Goal: Transaction & Acquisition: Purchase product/service

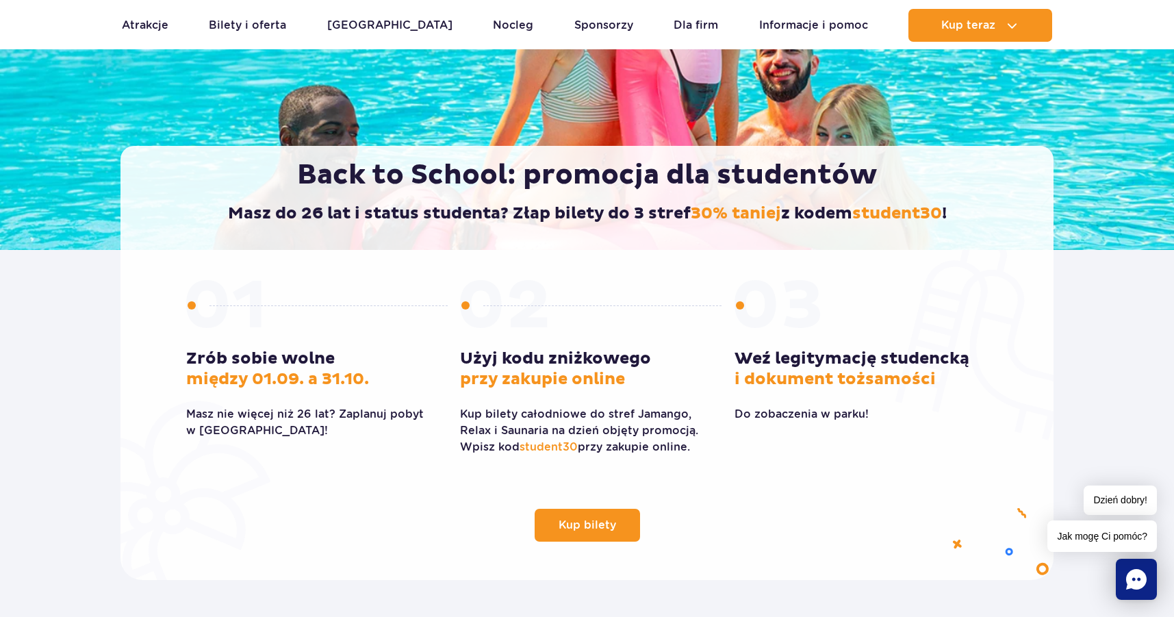
scroll to position [411, 0]
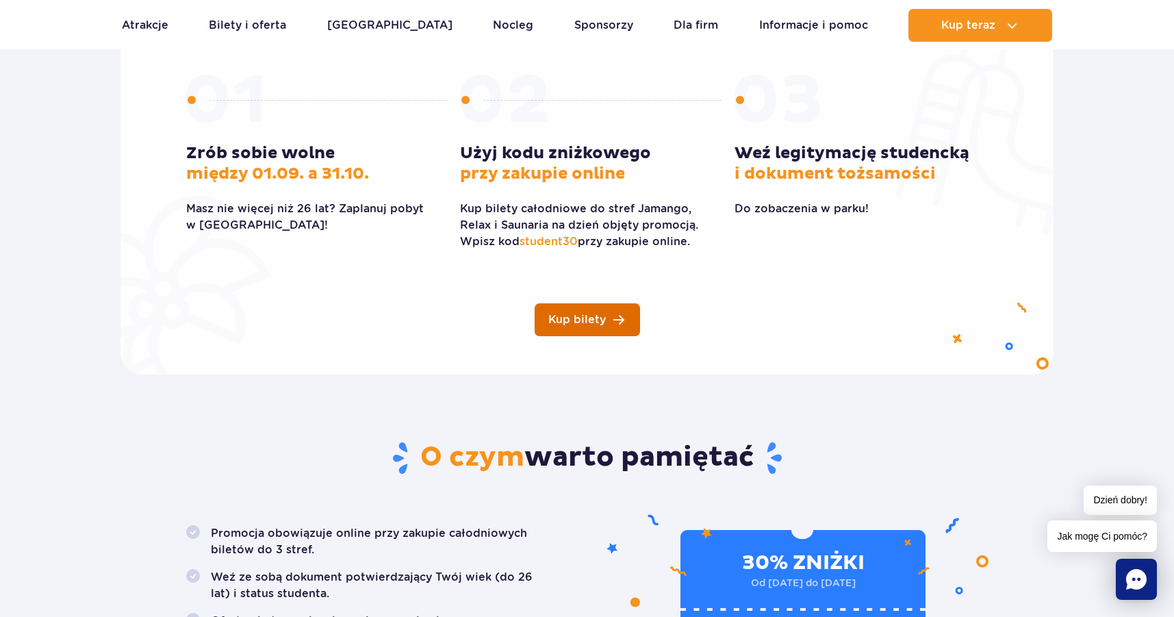
click at [590, 314] on span "Kup bilety" at bounding box center [577, 319] width 58 height 11
drag, startPoint x: 523, startPoint y: 240, endPoint x: 577, endPoint y: 244, distance: 54.2
click at [577, 244] on span "student30" at bounding box center [549, 241] width 58 height 13
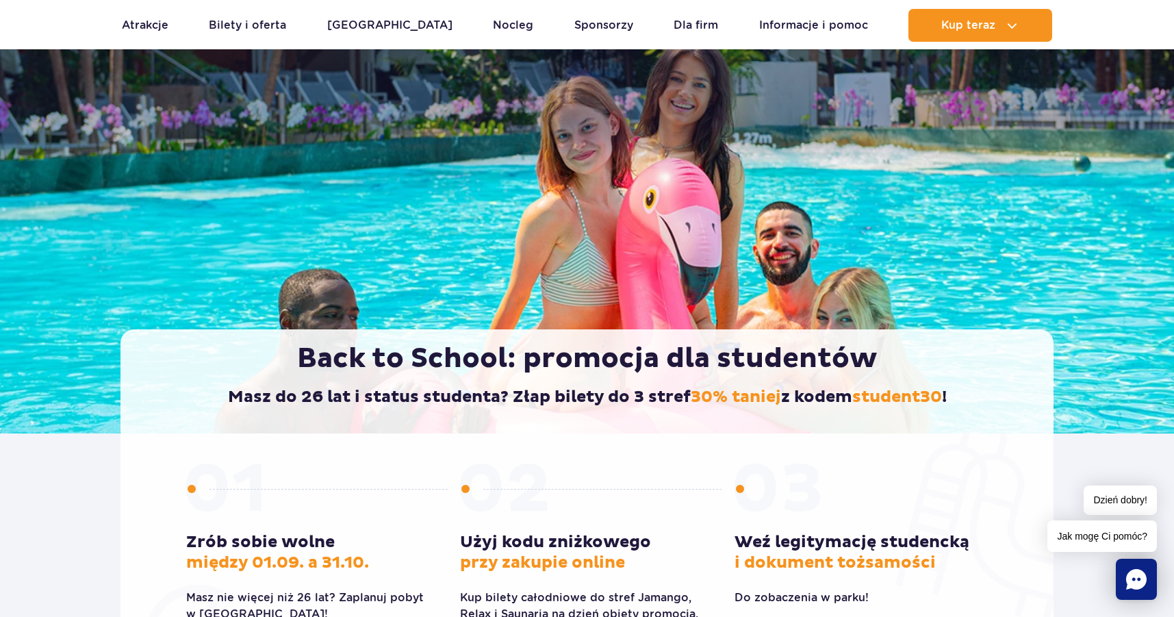
scroll to position [0, 0]
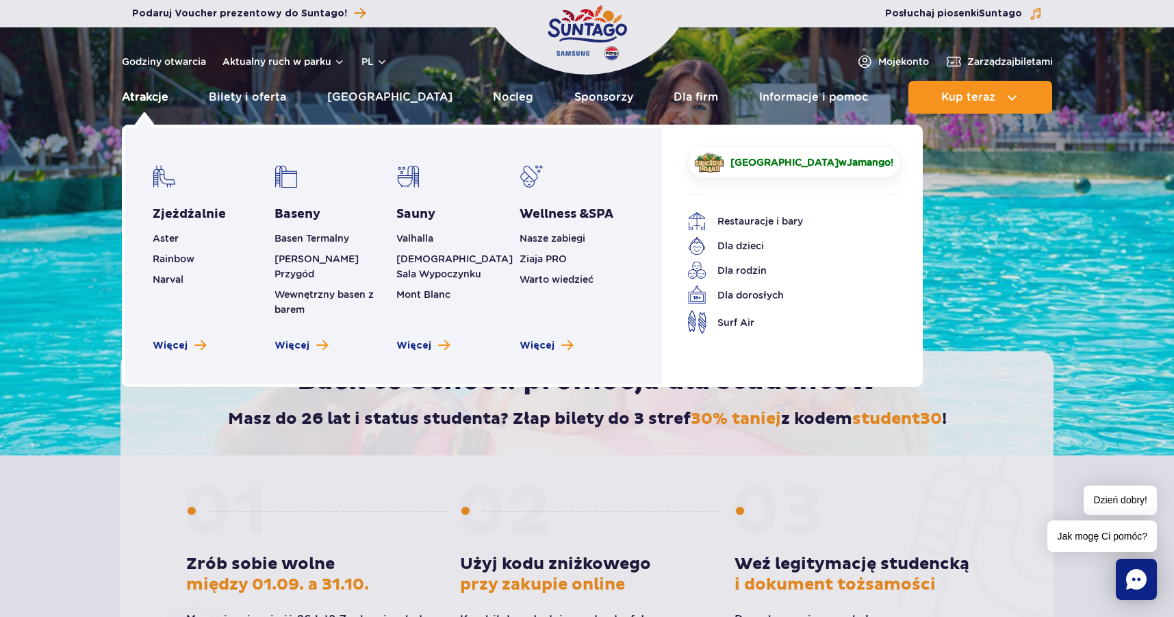
click at [151, 97] on link "Atrakcje" at bounding box center [145, 97] width 47 height 33
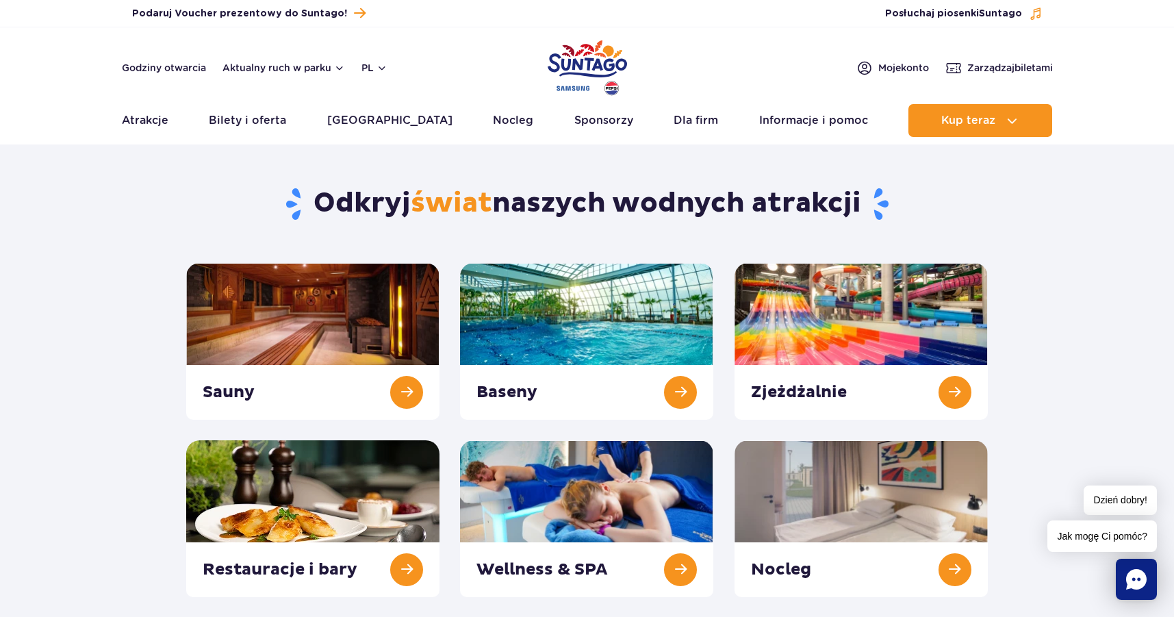
click at [557, 62] on img "Park of Poland" at bounding box center [587, 67] width 79 height 63
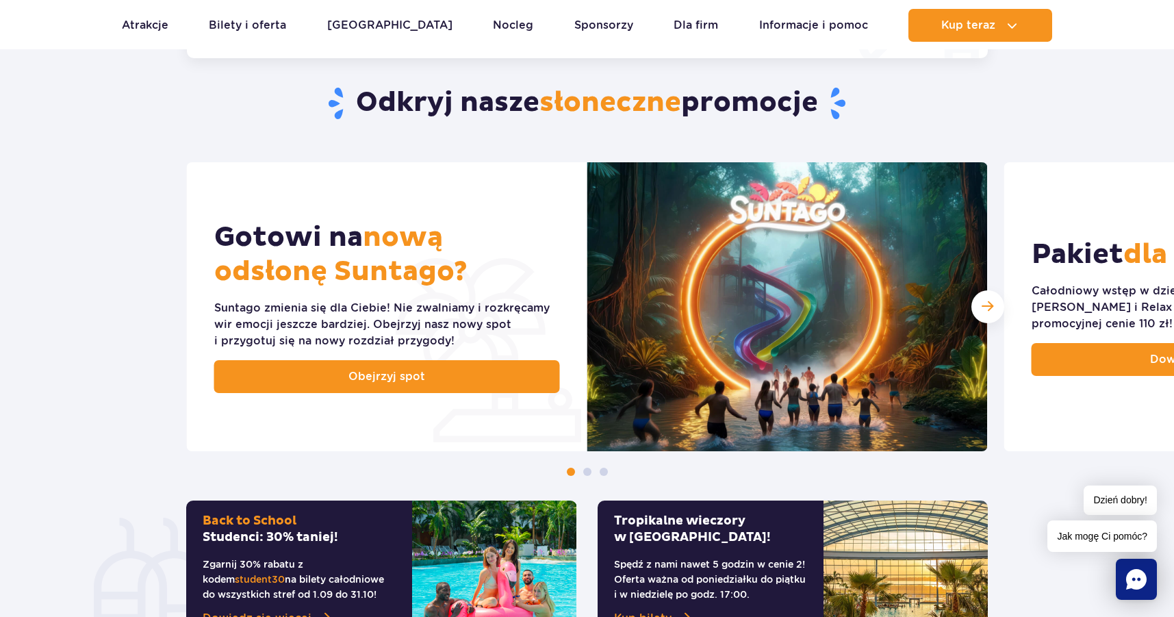
scroll to position [479, 0]
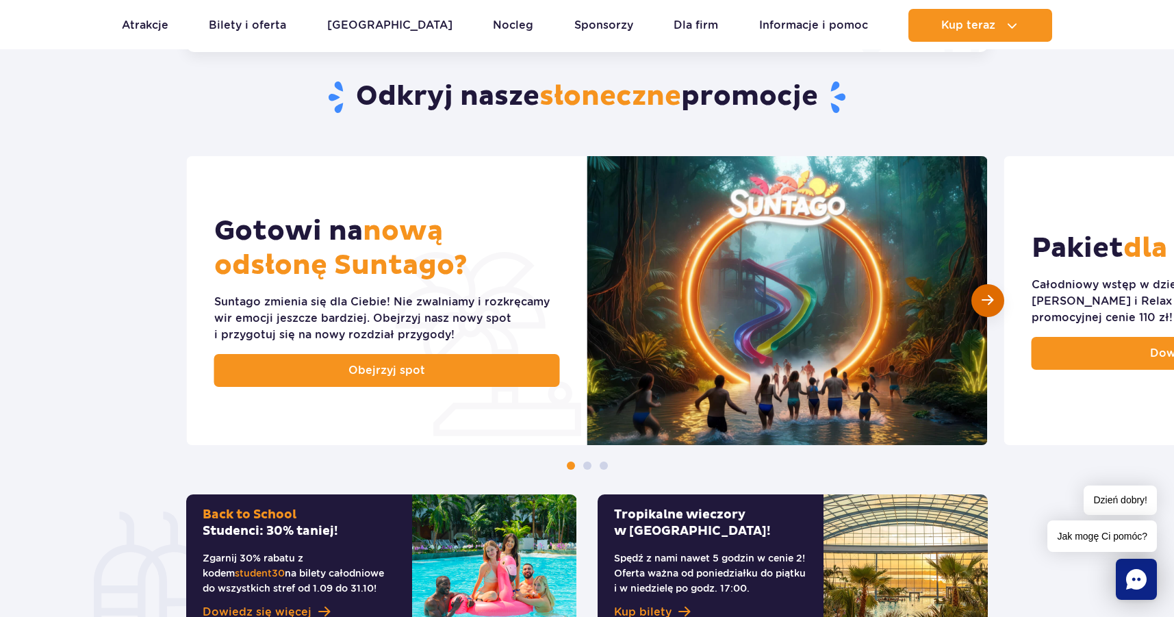
click at [991, 305] on span "Następny slajd" at bounding box center [988, 300] width 12 height 13
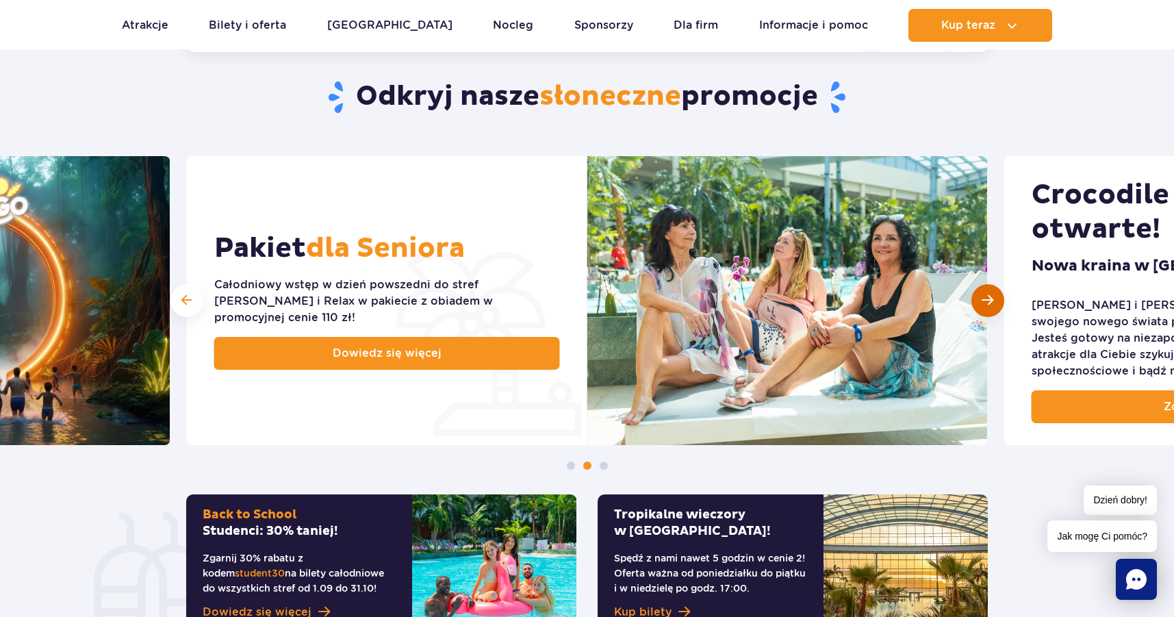
click at [991, 305] on span "Następny slajd" at bounding box center [988, 300] width 12 height 13
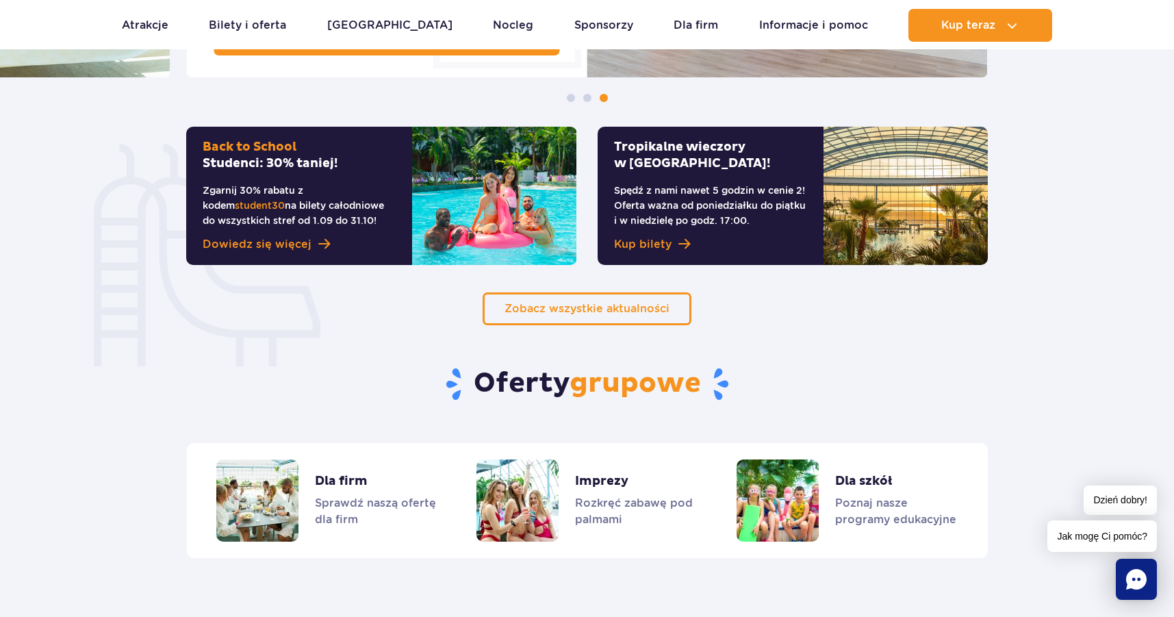
scroll to position [958, 0]
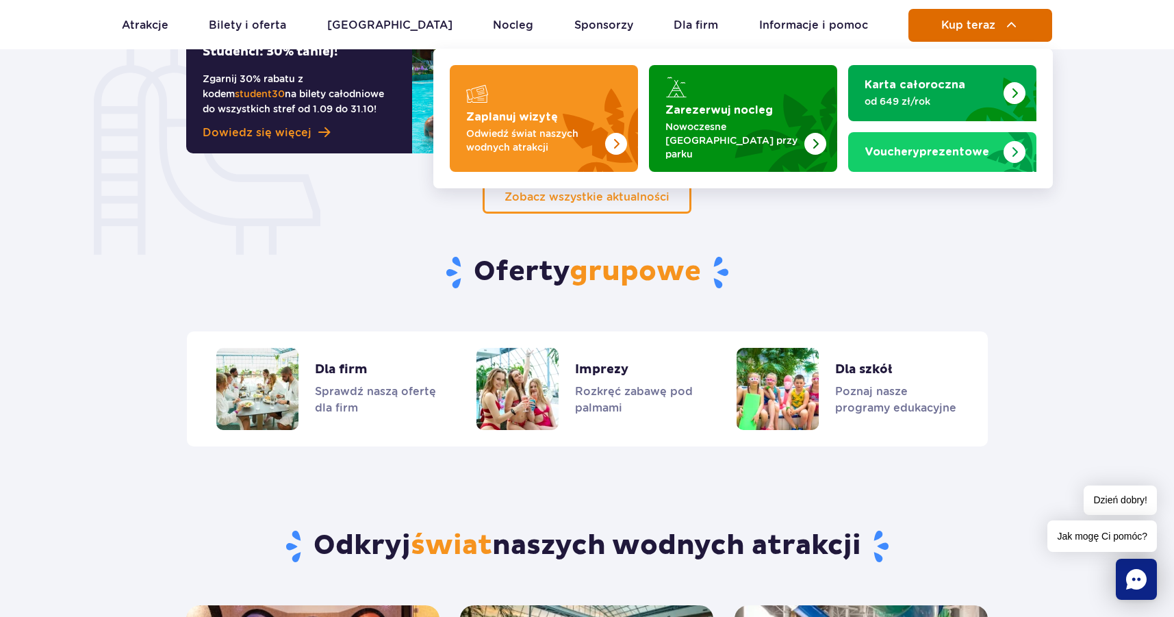
click at [968, 24] on span "Kup teraz" at bounding box center [968, 25] width 54 height 12
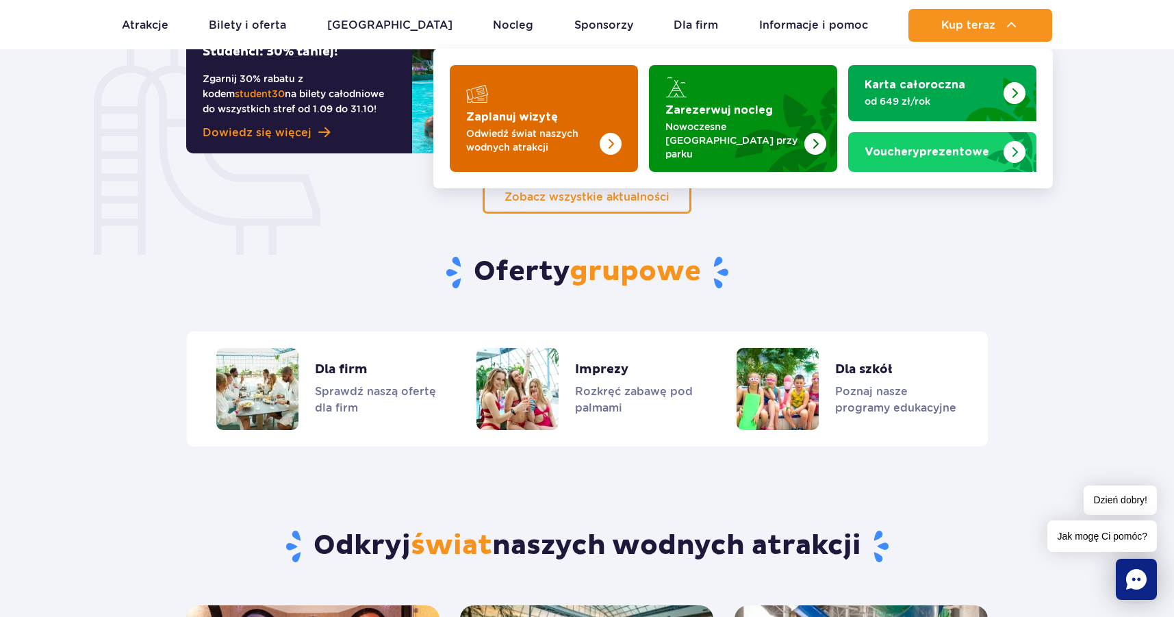
click at [542, 103] on img "Zaplanuj wizytę" at bounding box center [583, 118] width 109 height 107
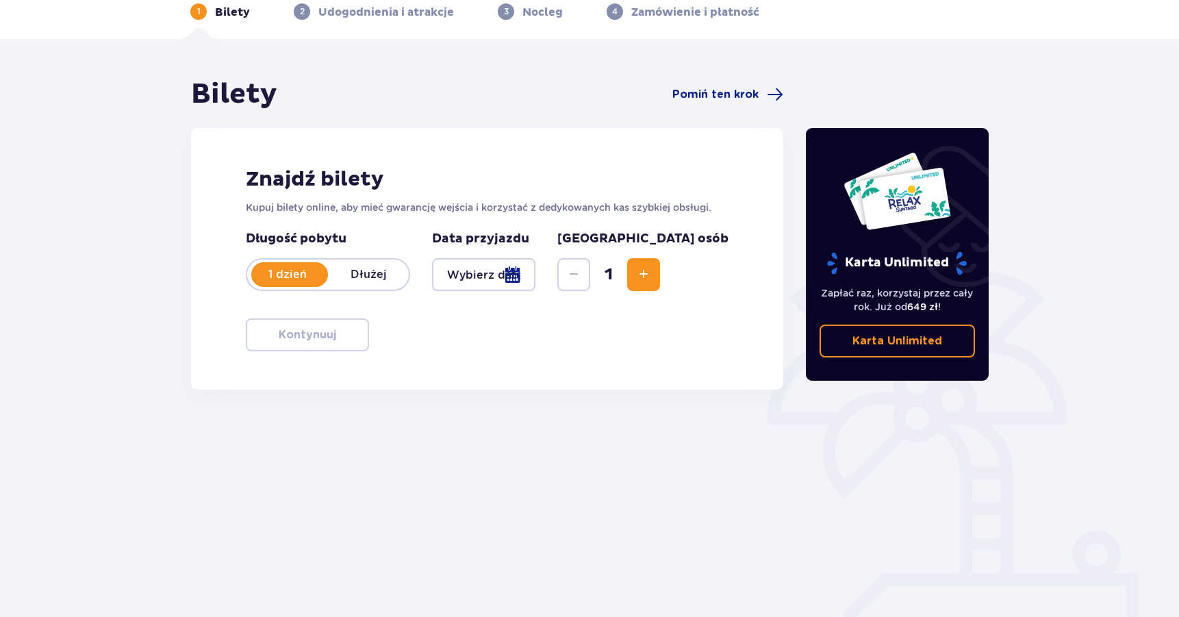
scroll to position [68, 0]
click at [652, 266] on span "Increase" at bounding box center [643, 274] width 16 height 16
click at [535, 275] on div at bounding box center [483, 273] width 103 height 33
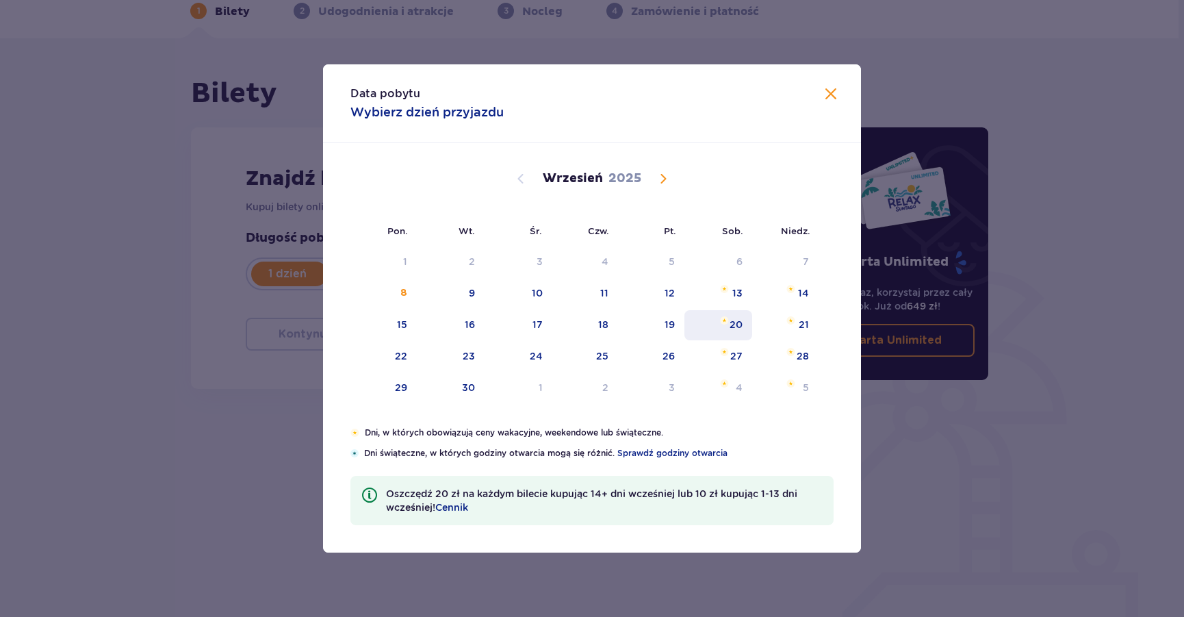
click at [743, 327] on div "20" at bounding box center [719, 325] width 68 height 30
type input "20.09.25"
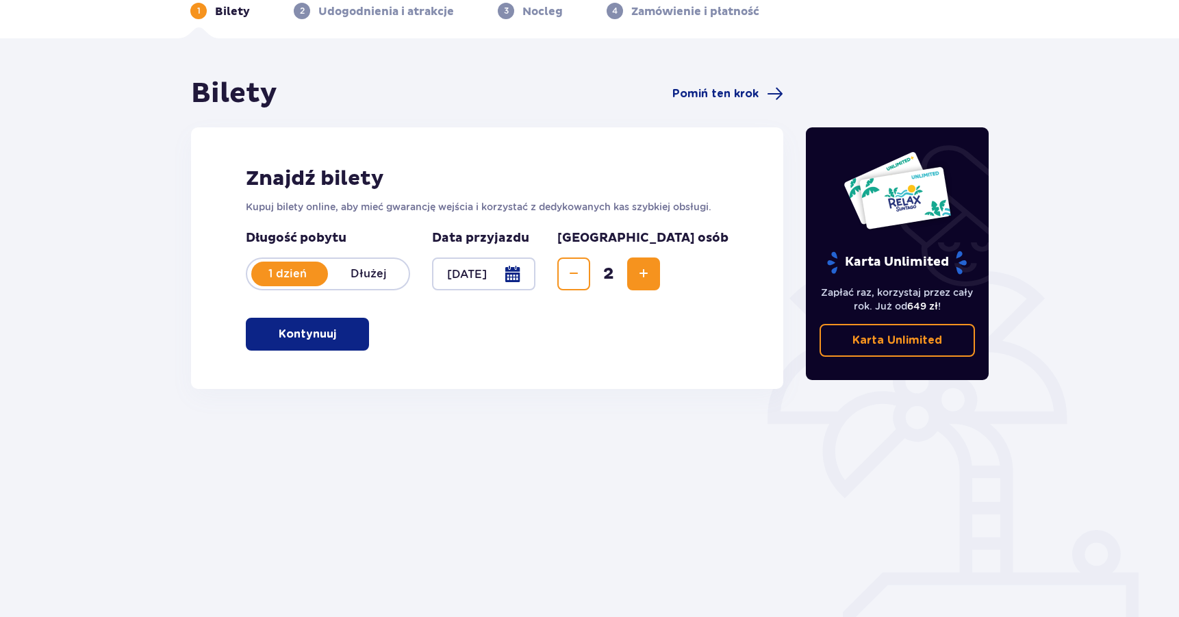
click at [327, 340] on button "Kontynuuj" at bounding box center [307, 334] width 123 height 33
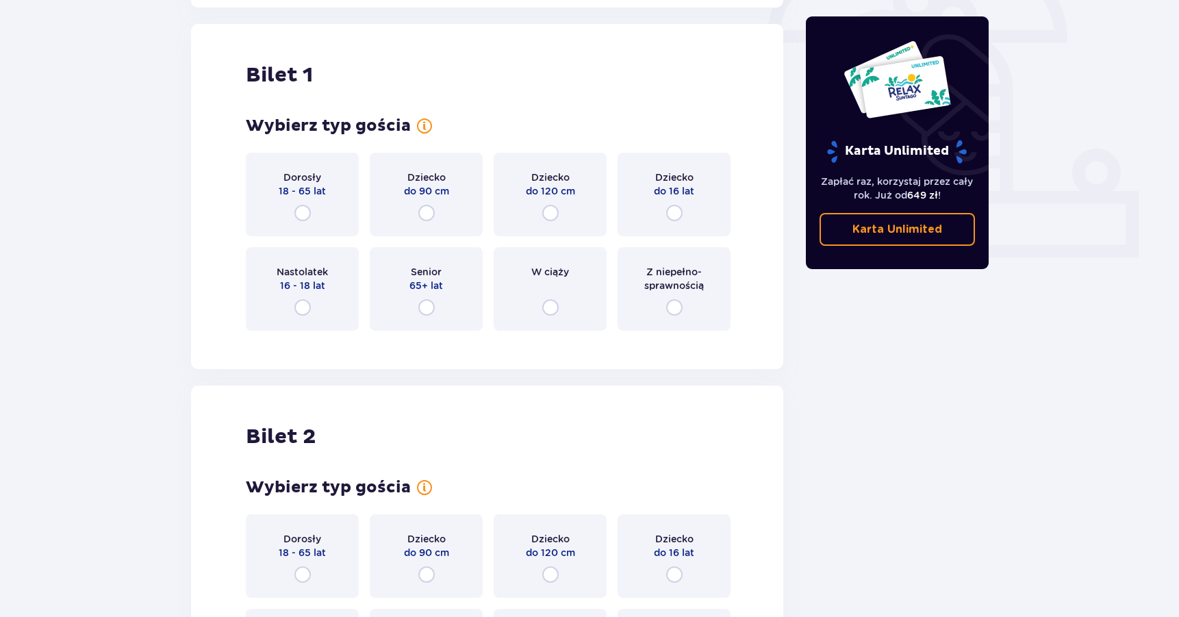
scroll to position [457, 0]
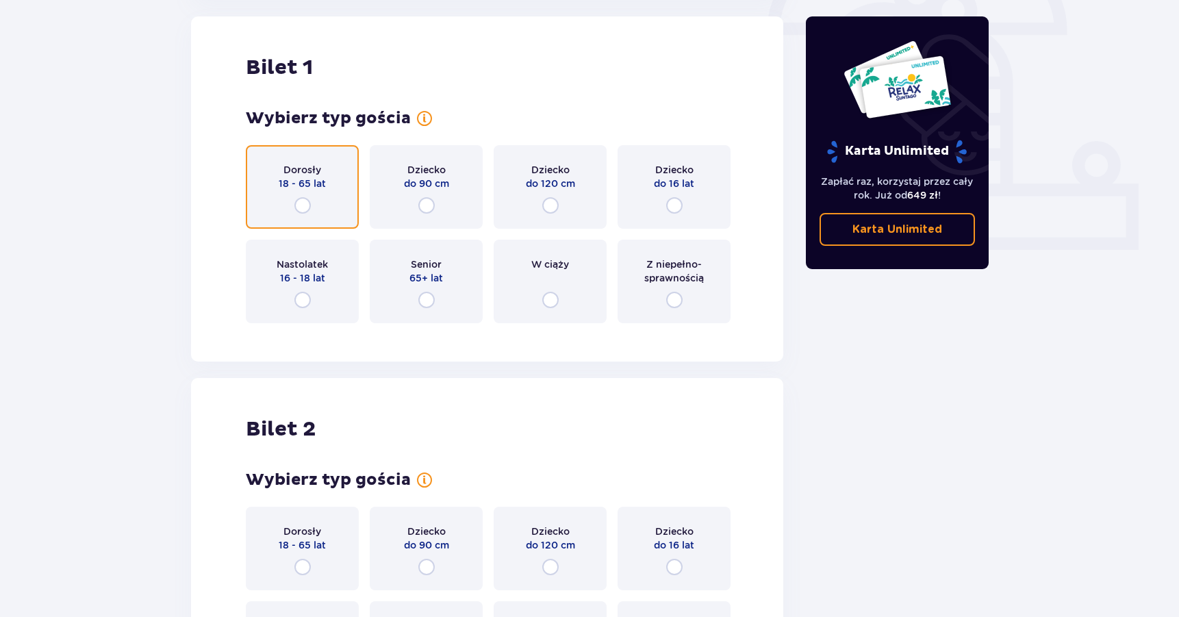
click at [298, 205] on input "radio" at bounding box center [302, 205] width 16 height 16
radio input "true"
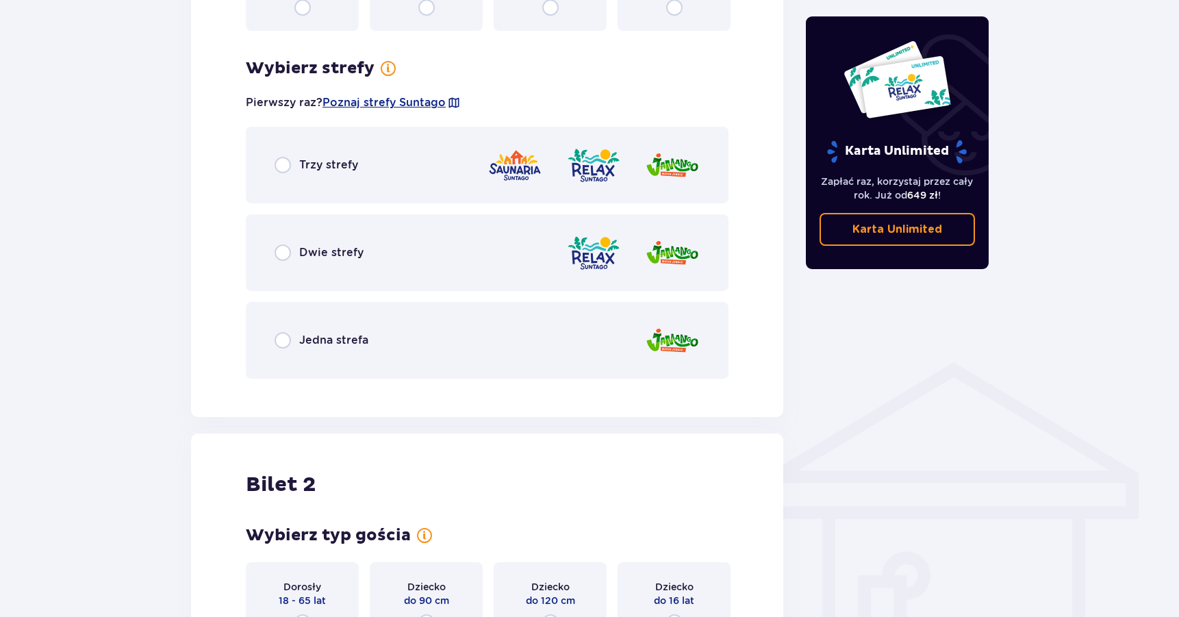
scroll to position [791, 0]
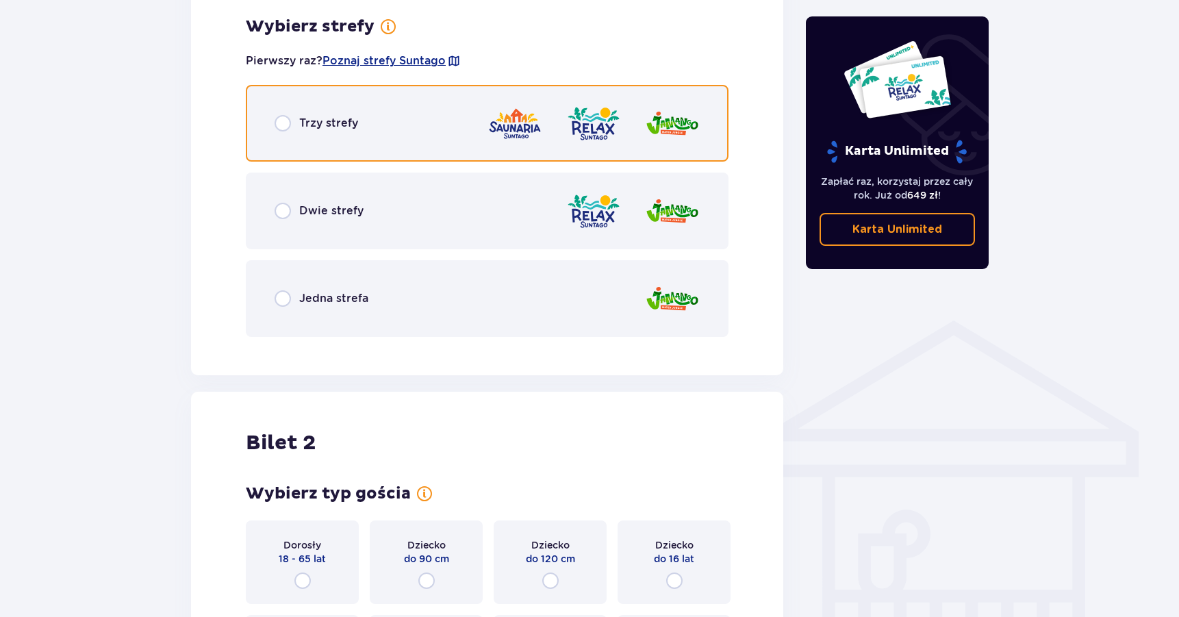
click at [281, 116] on input "radio" at bounding box center [283, 123] width 16 height 16
radio input "true"
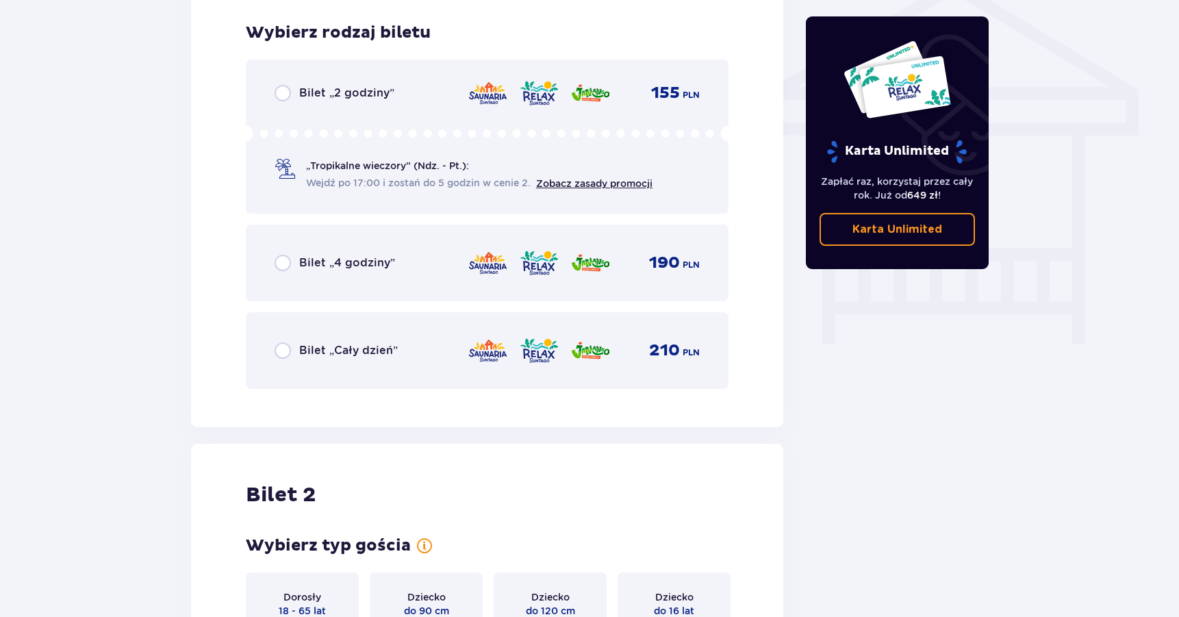
scroll to position [1139, 0]
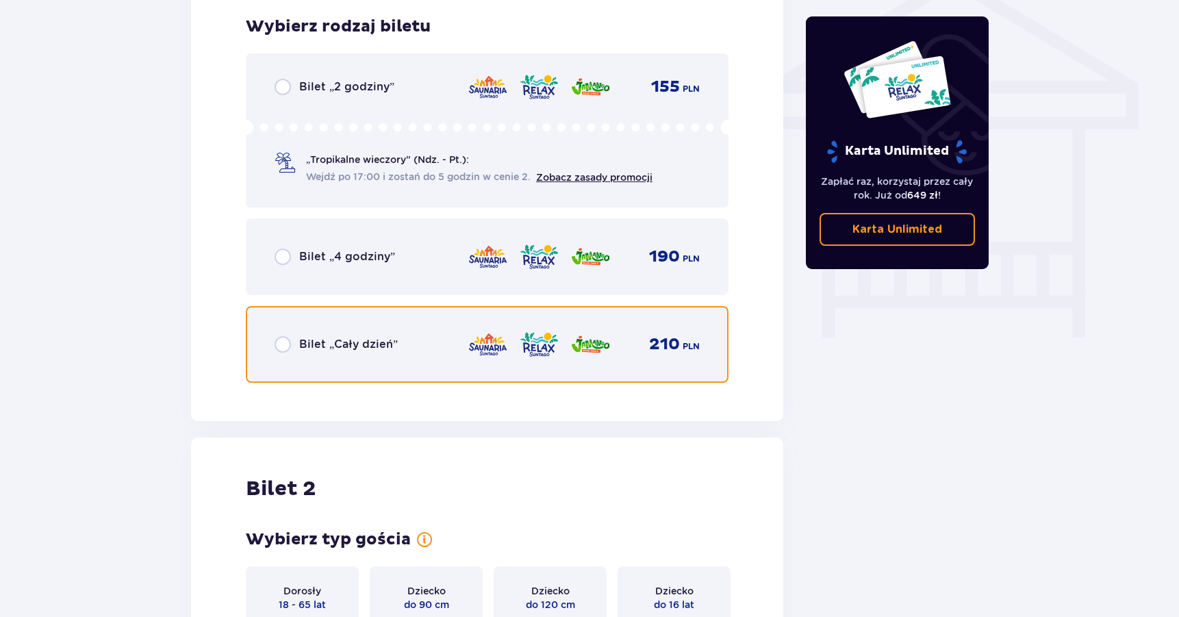
click at [285, 342] on input "radio" at bounding box center [283, 344] width 16 height 16
radio input "true"
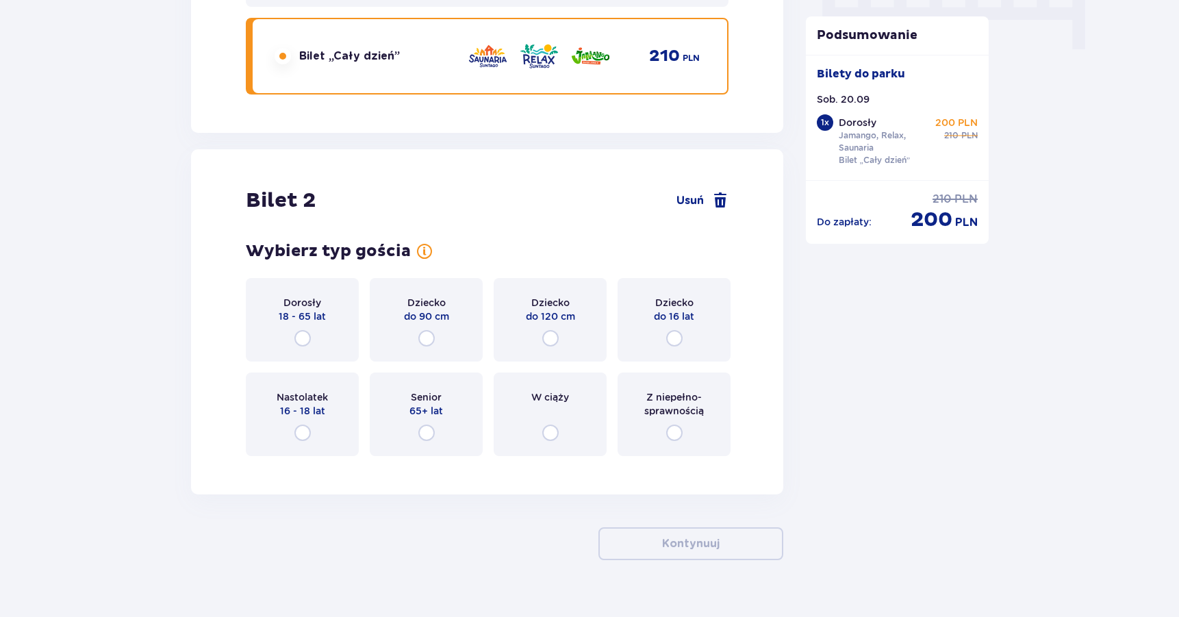
scroll to position [1453, 0]
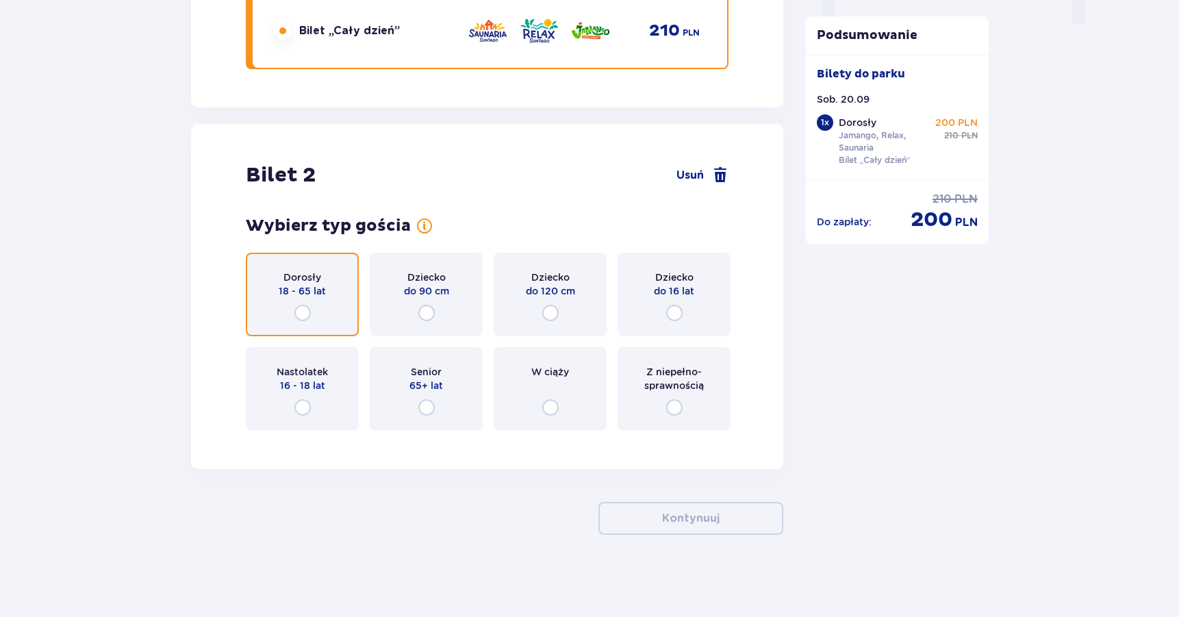
click at [308, 307] on input "radio" at bounding box center [302, 313] width 16 height 16
radio input "true"
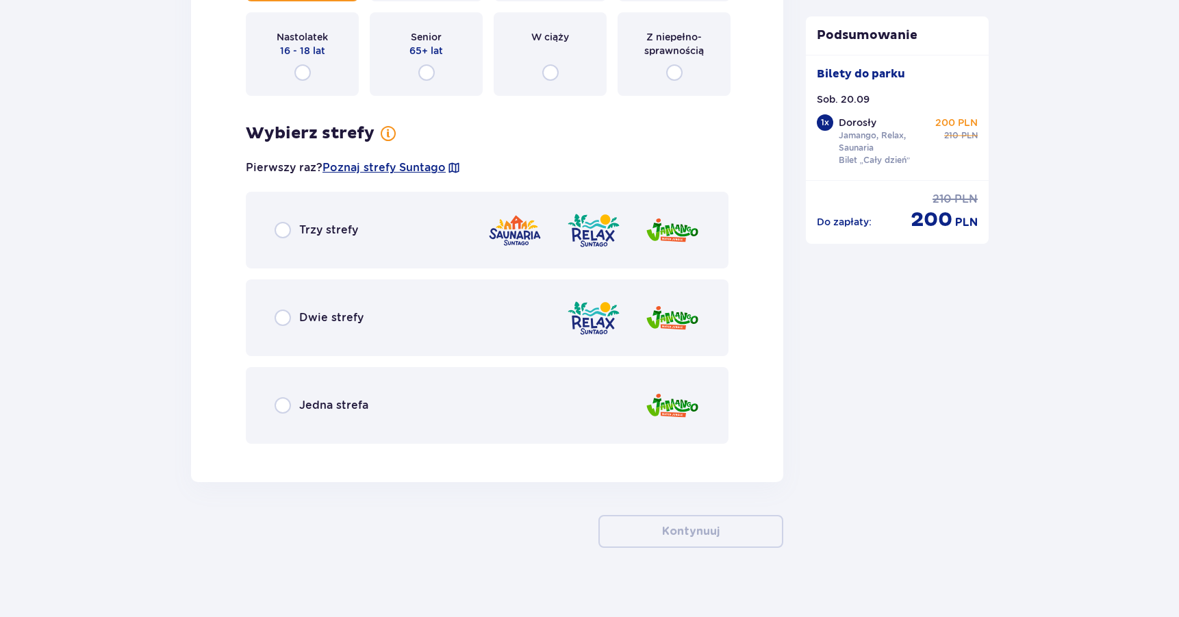
scroll to position [1800, 0]
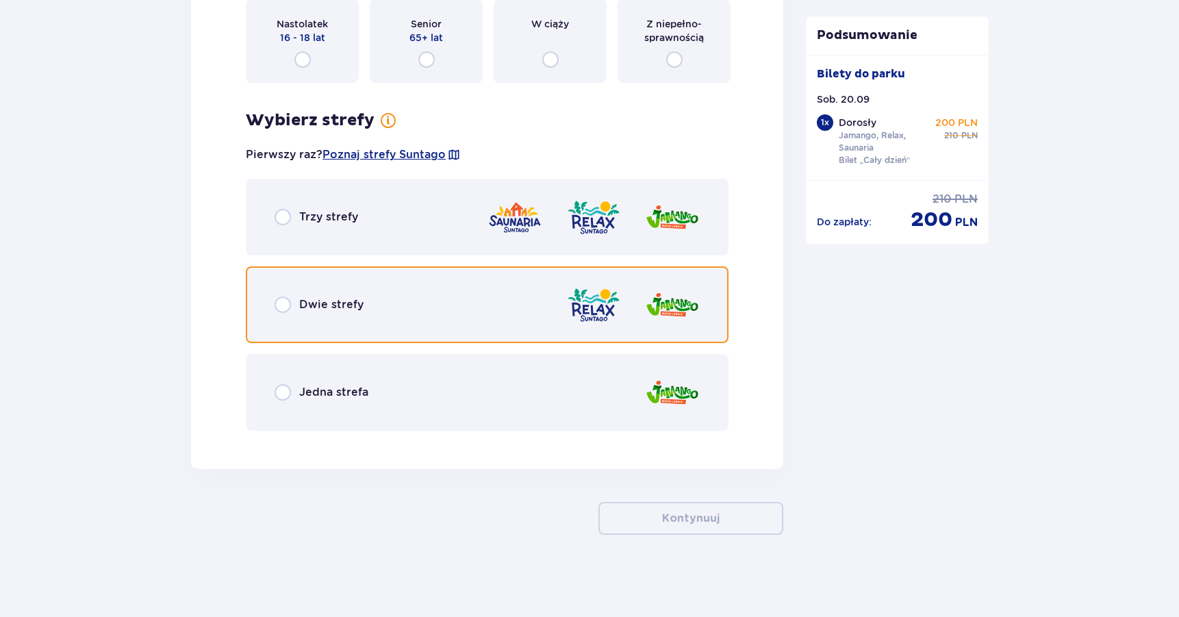
click at [283, 302] on input "radio" at bounding box center [283, 304] width 16 height 16
radio input "true"
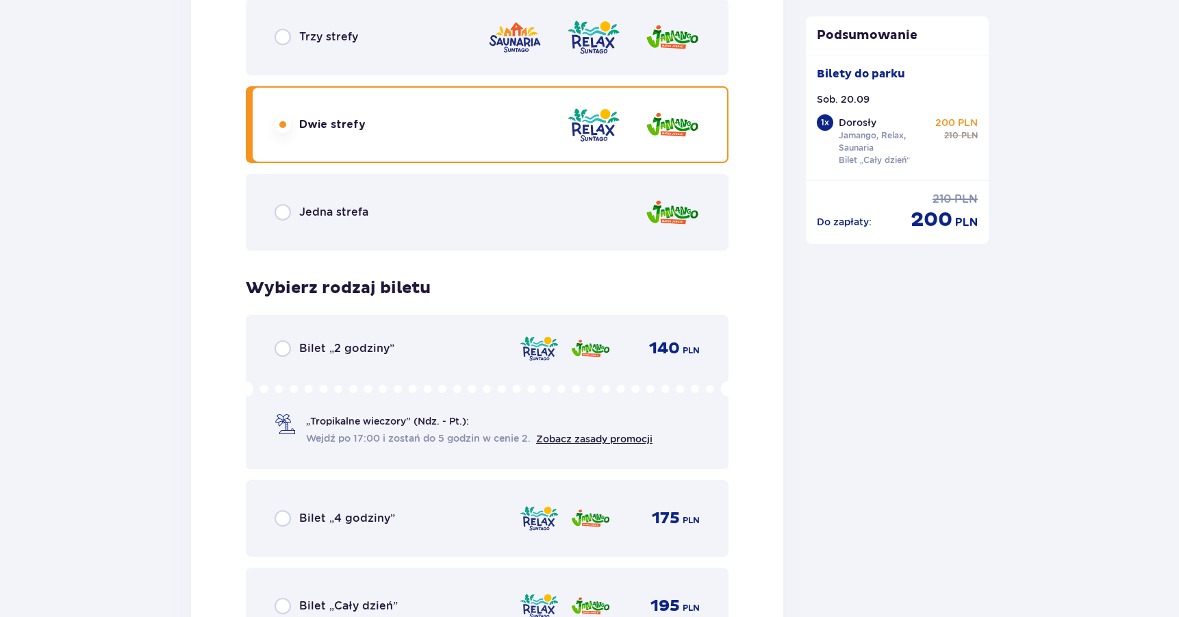
scroll to position [1920, 0]
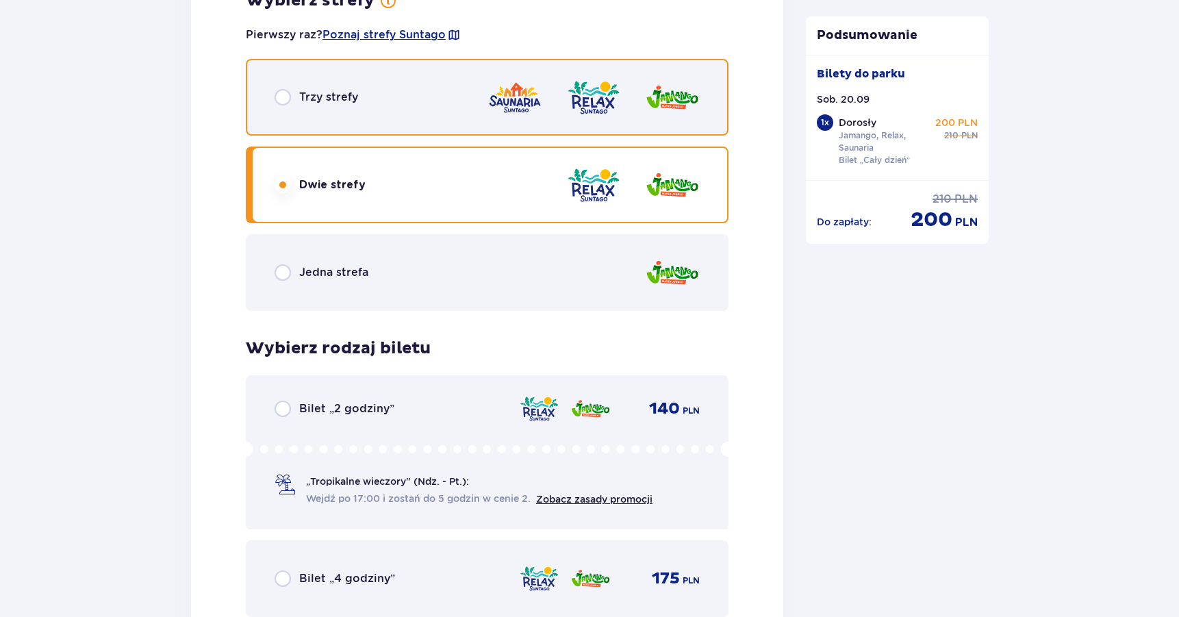
click at [281, 103] on input "radio" at bounding box center [283, 97] width 16 height 16
radio input "true"
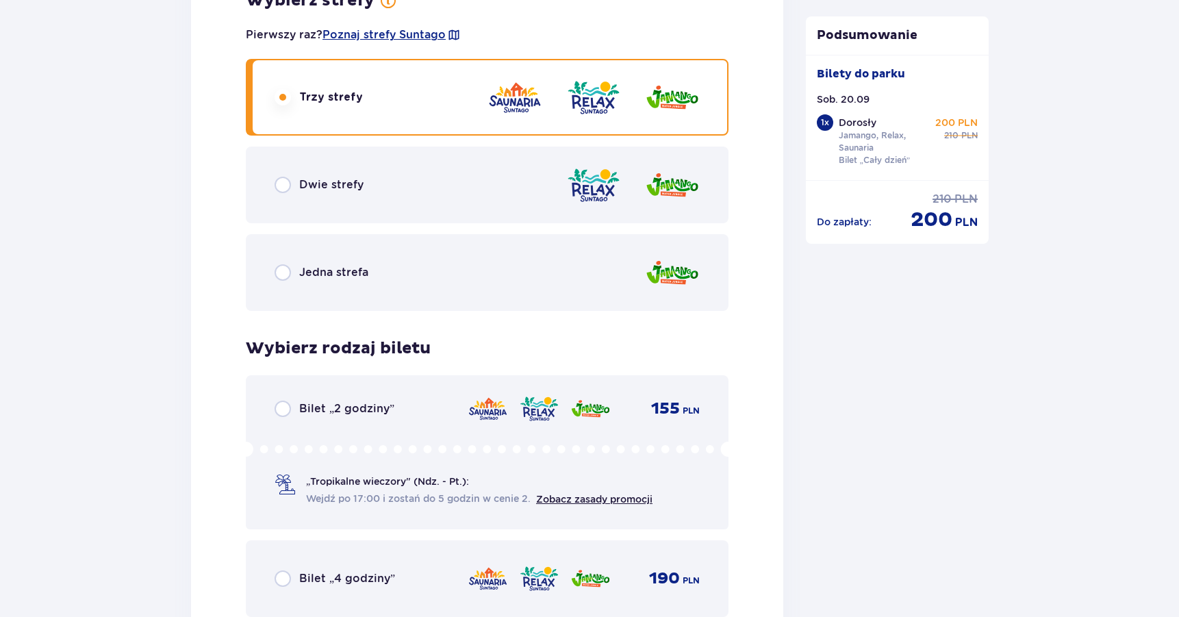
scroll to position [2194, 0]
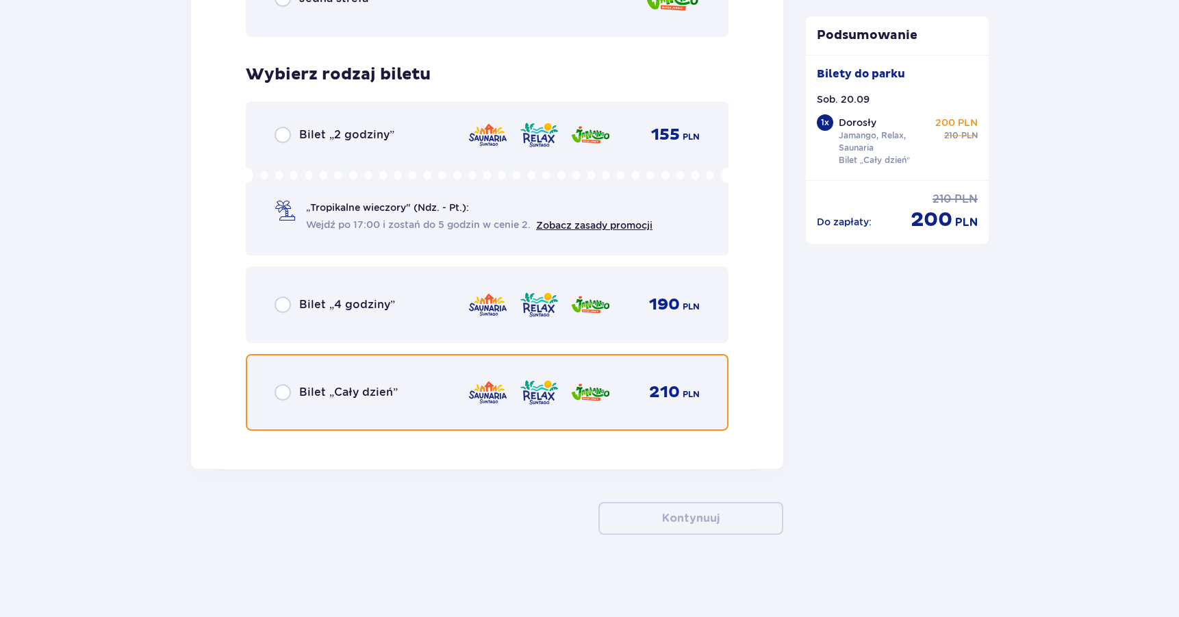
click at [284, 396] on input "radio" at bounding box center [283, 392] width 16 height 16
radio input "true"
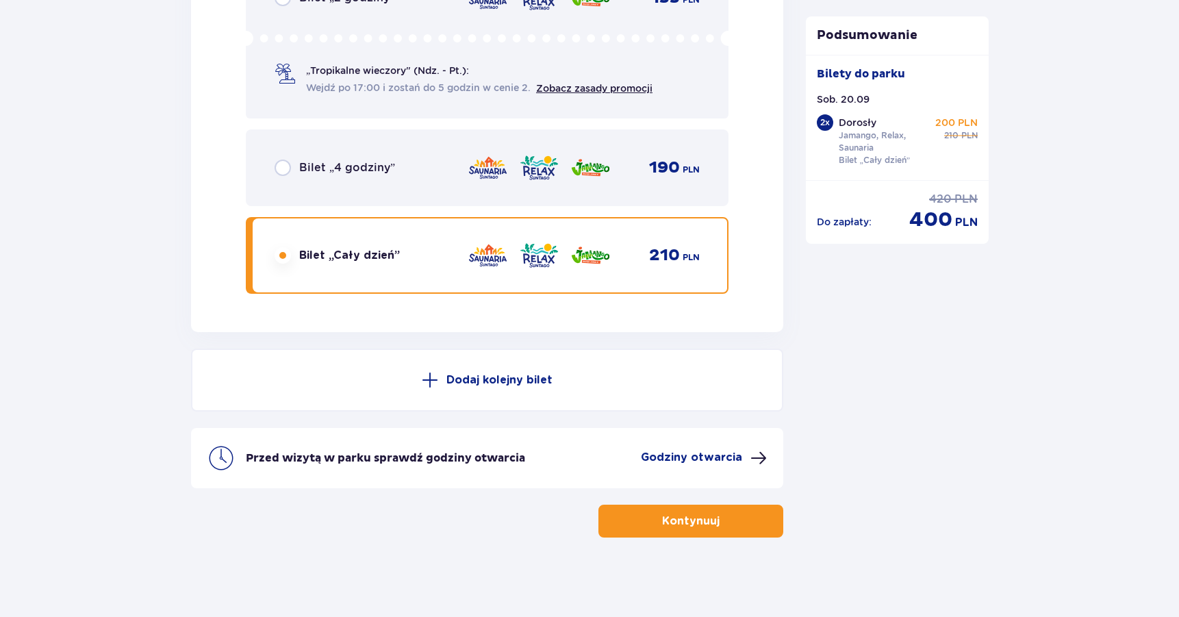
scroll to position [2334, 0]
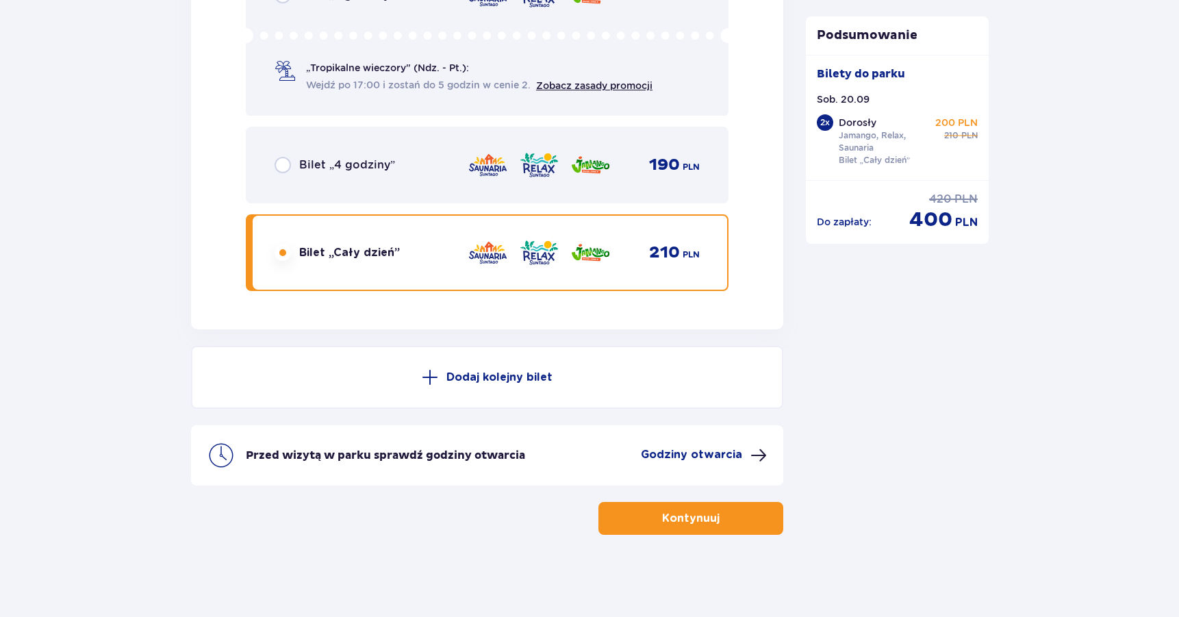
click at [741, 524] on button "Kontynuuj" at bounding box center [690, 518] width 185 height 33
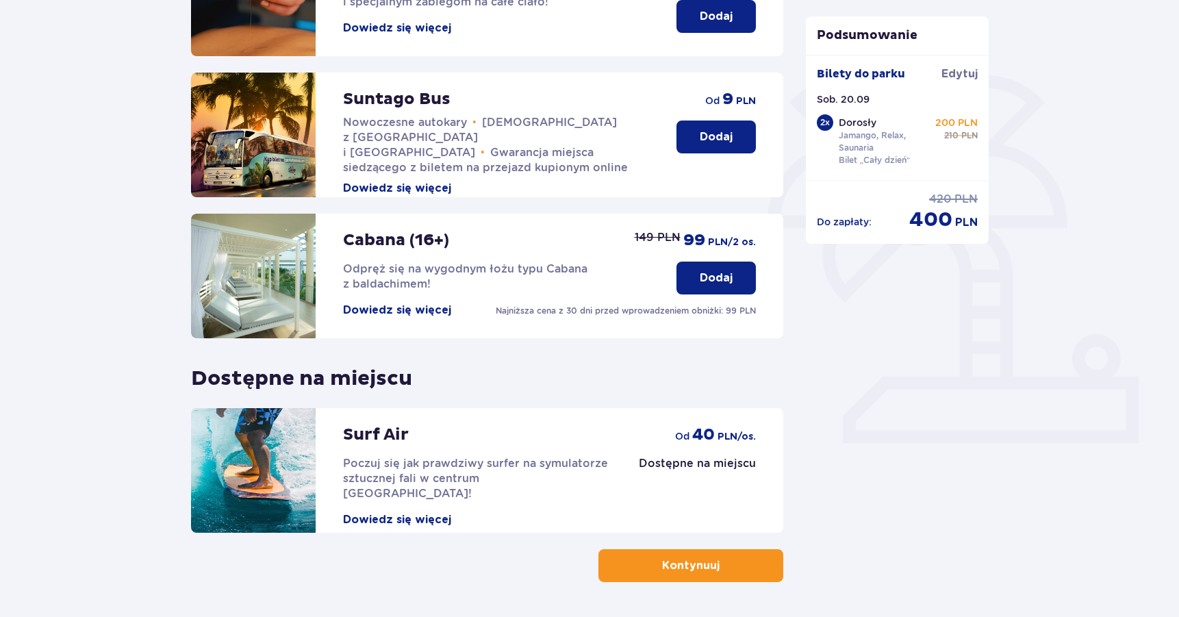
scroll to position [311, 0]
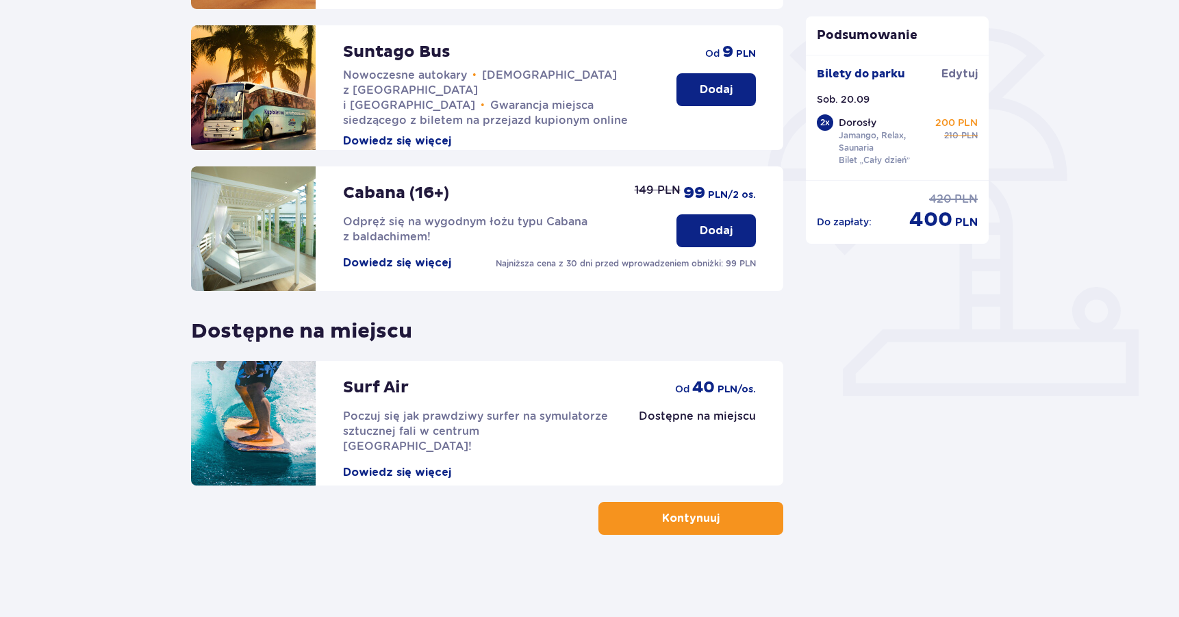
click at [871, 142] on p "Jamango, Relax, Saunaria" at bounding box center [886, 141] width 94 height 25
click at [698, 526] on button "Kontynuuj" at bounding box center [690, 518] width 185 height 33
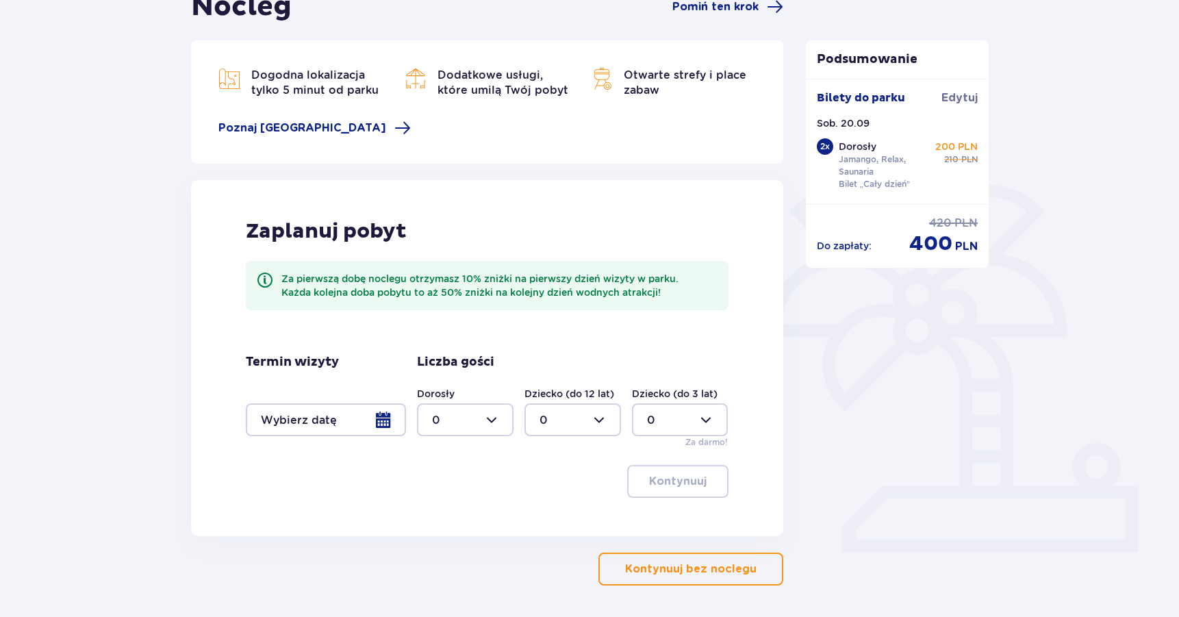
scroll to position [206, 0]
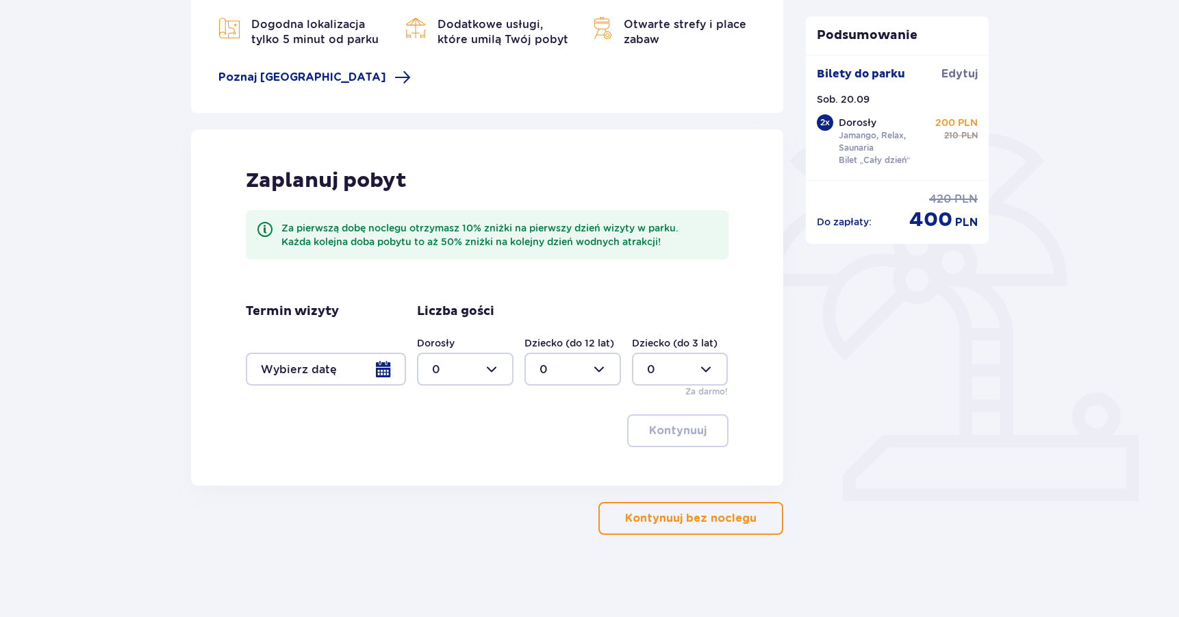
click at [672, 520] on p "Kontynuuj bez noclegu" at bounding box center [690, 518] width 131 height 15
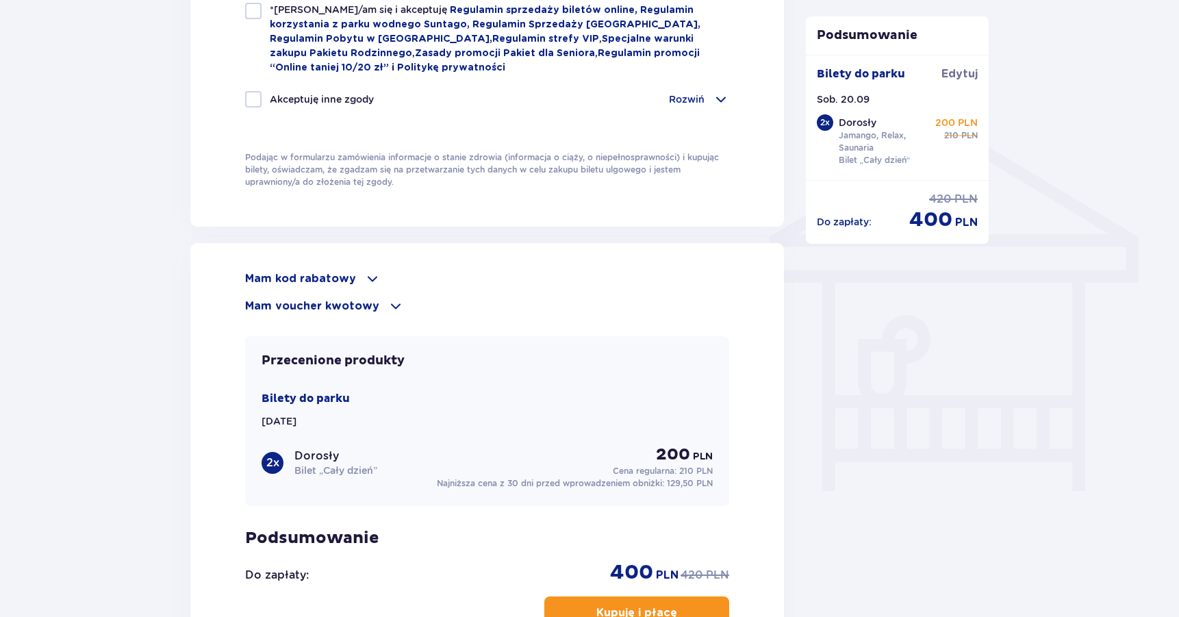
scroll to position [1080, 0]
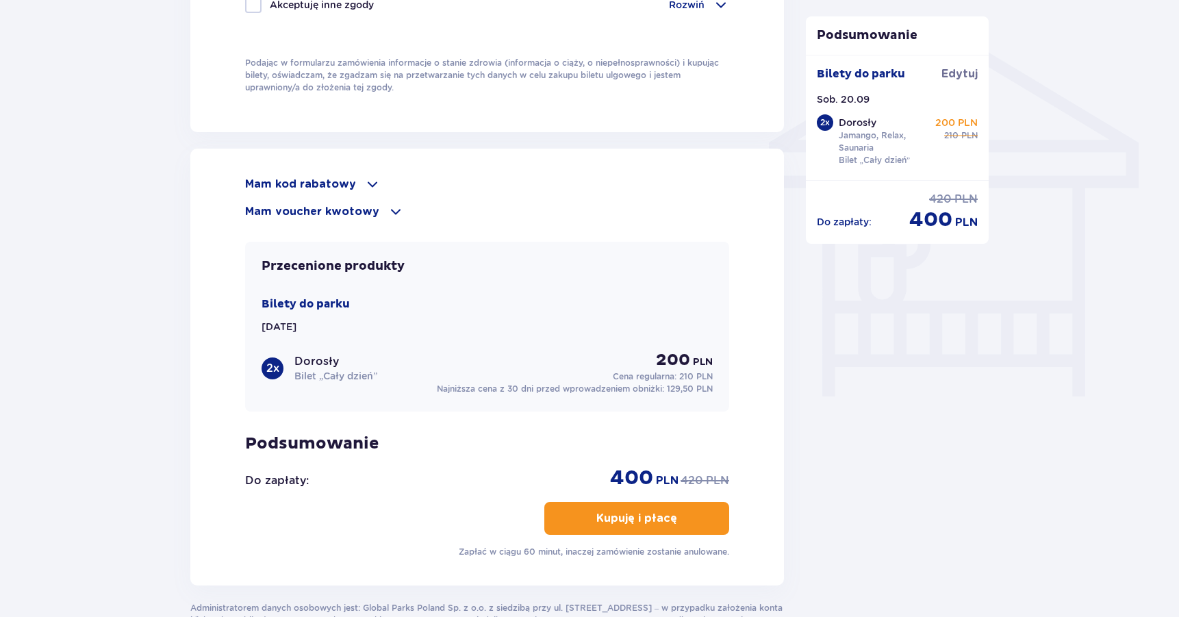
click at [367, 181] on span at bounding box center [372, 184] width 16 height 16
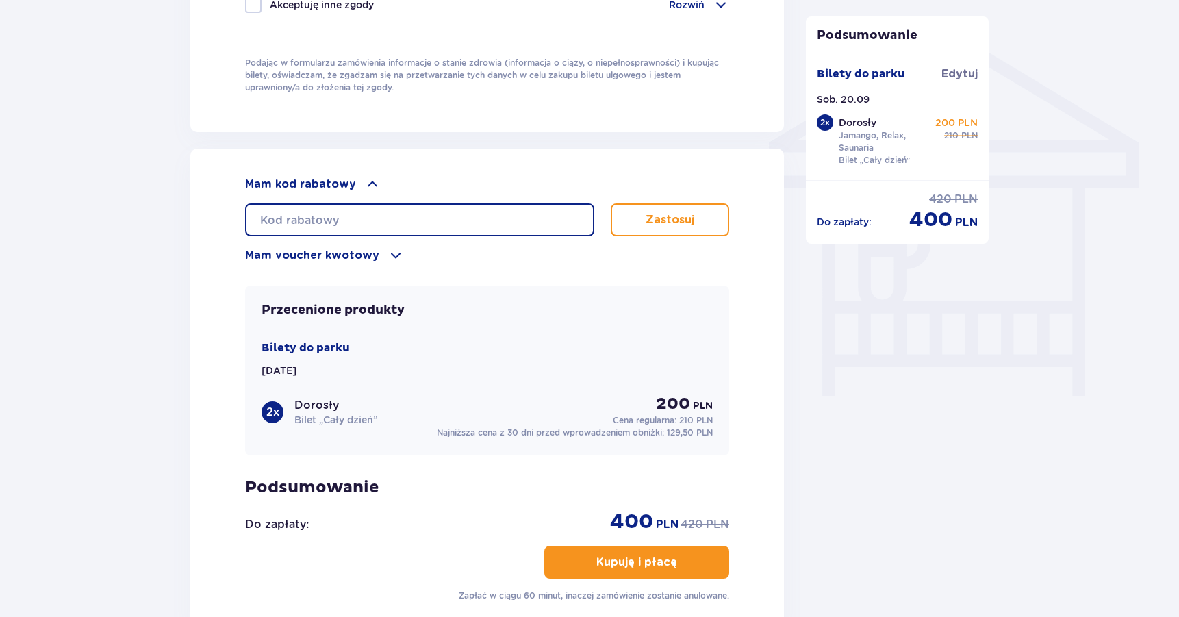
click at [336, 218] on input "text" at bounding box center [419, 219] width 349 height 33
click at [353, 216] on input "text" at bounding box center [419, 219] width 349 height 33
paste input "student30"
type input "student30"
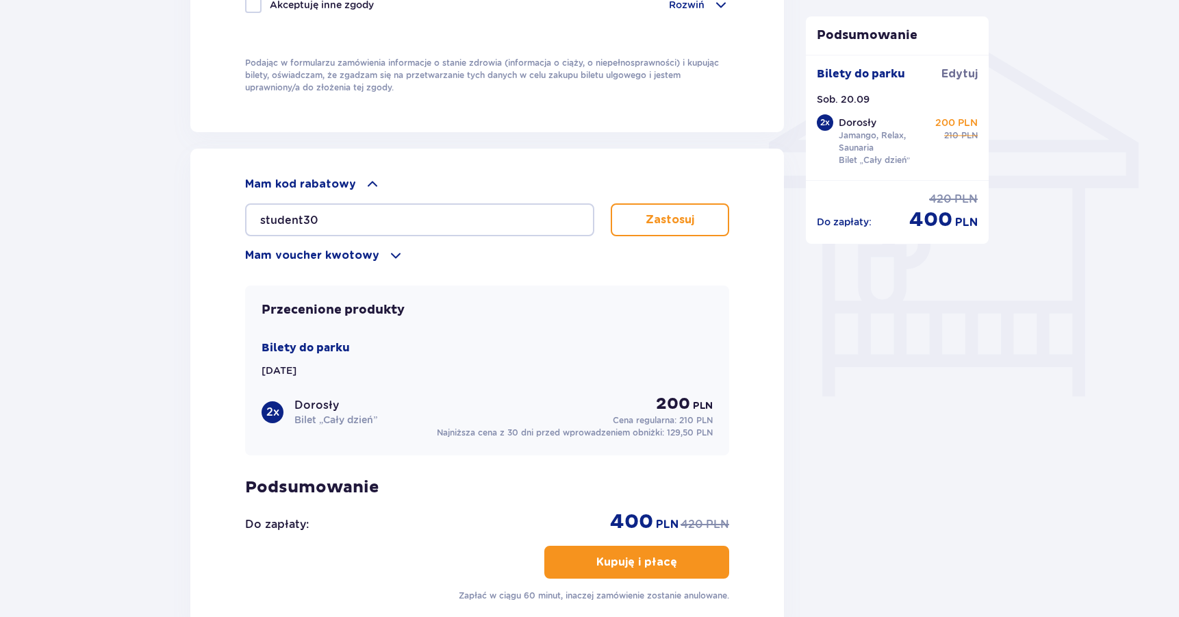
click at [699, 211] on button "Zastosuj" at bounding box center [670, 219] width 118 height 33
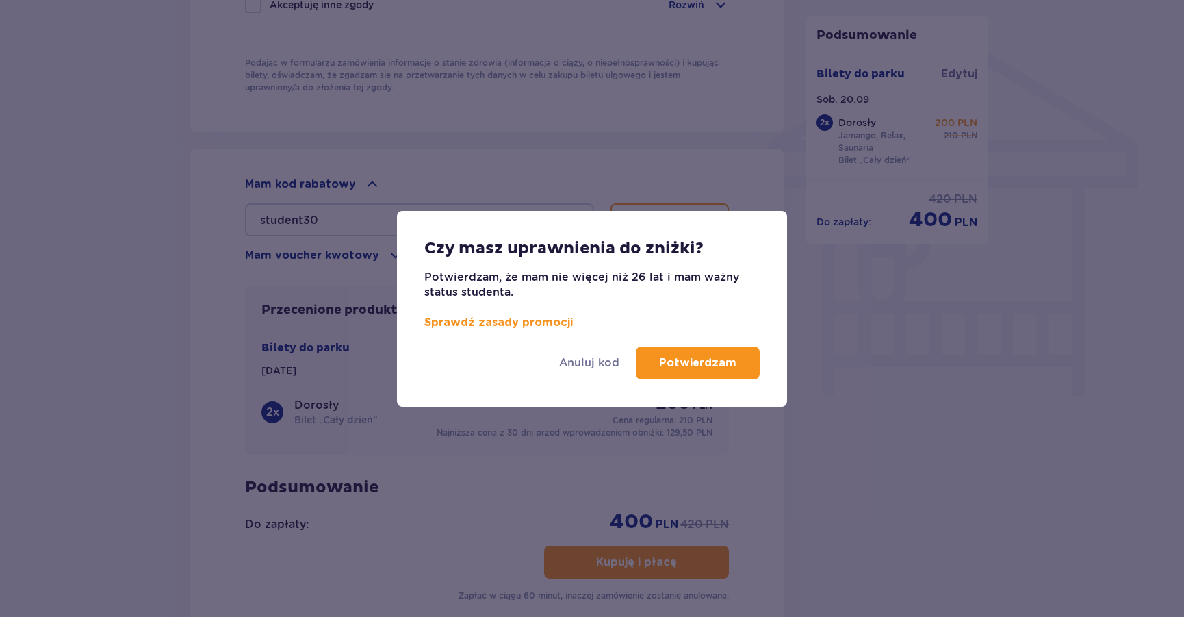
click at [682, 367] on p "Potwierdzam" at bounding box center [697, 362] width 77 height 15
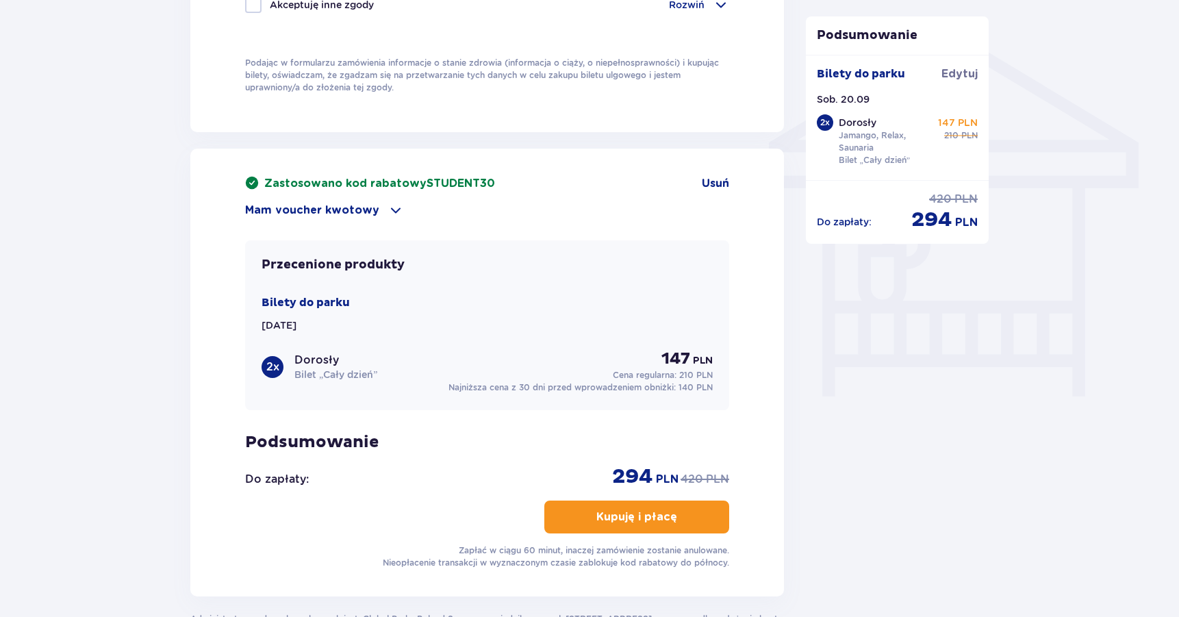
click at [866, 129] on p "Dorosły" at bounding box center [858, 123] width 38 height 14
drag, startPoint x: 350, startPoint y: 270, endPoint x: 309, endPoint y: 329, distance: 71.8
click at [349, 272] on div "Przecenione produkty Bilety do parku Sob. 20.09.25 2 x Dorosły Bilet „Cały dzie…" at bounding box center [487, 325] width 484 height 170
click at [275, 361] on div "2 x" at bounding box center [273, 367] width 22 height 22
click at [346, 272] on div "Przecenione produkty Bilety do parku Sob. 20.09.25 2 x Dorosły Bilet „Cały dzie…" at bounding box center [487, 325] width 484 height 170
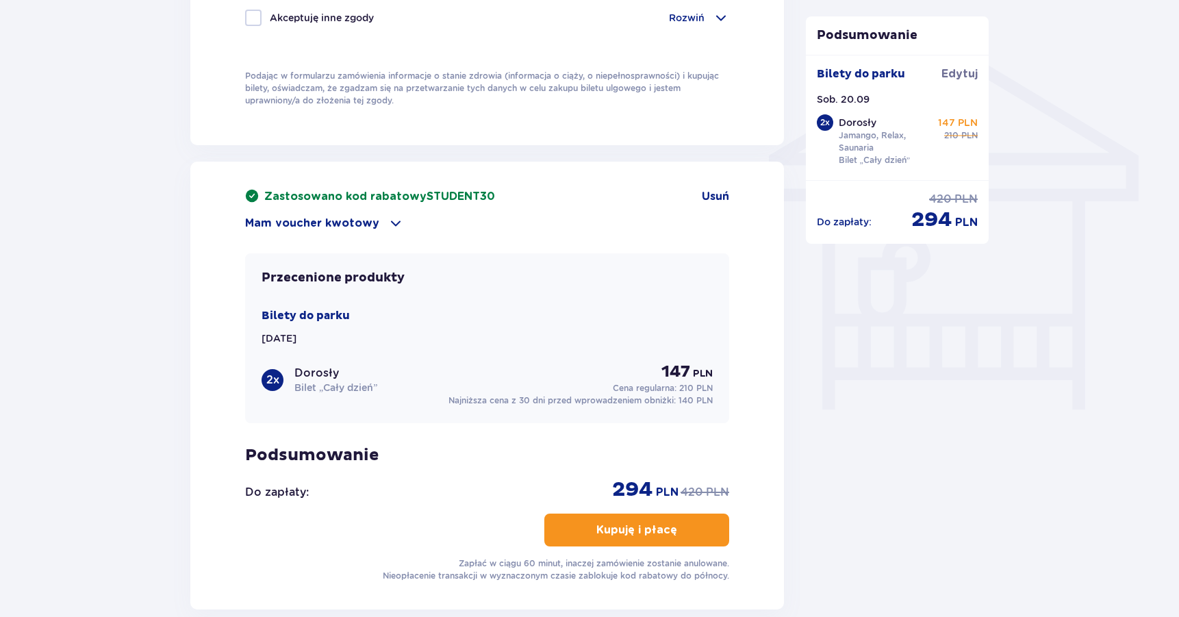
scroll to position [1080, 0]
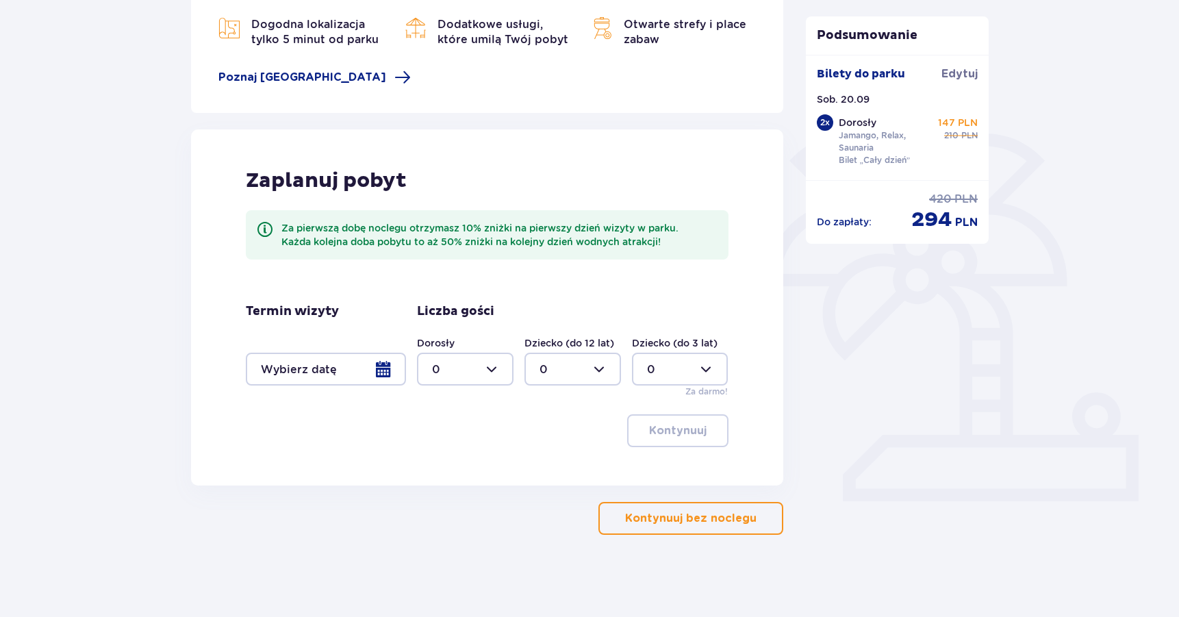
scroll to position [206, 0]
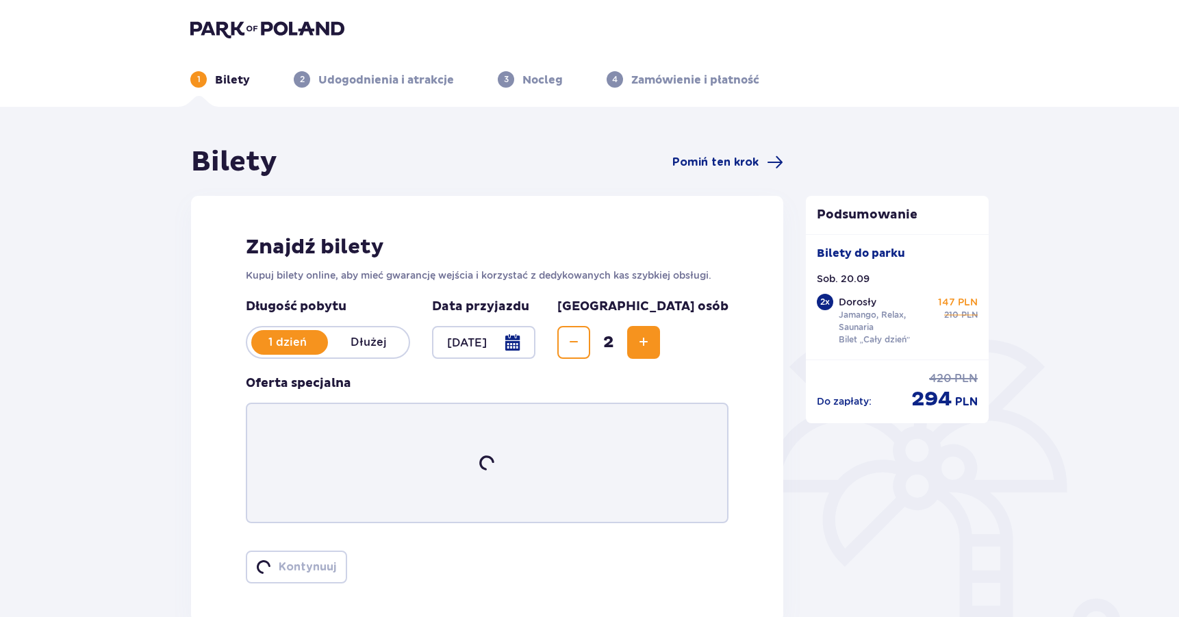
scroll to position [55, 0]
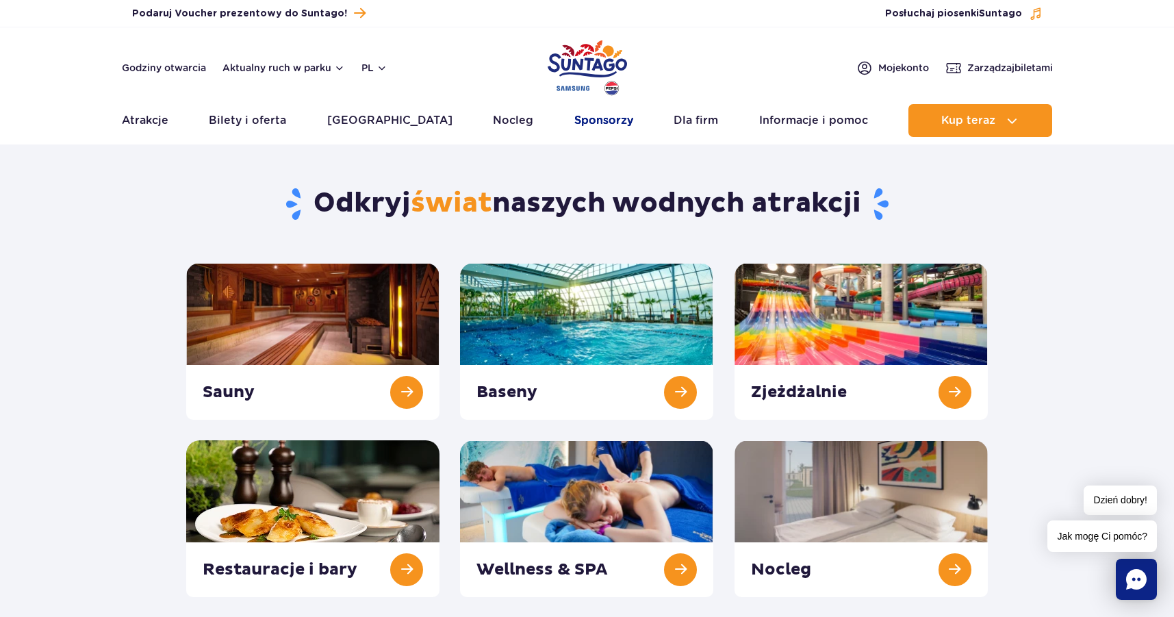
click at [574, 118] on link "Sponsorzy" at bounding box center [603, 120] width 59 height 33
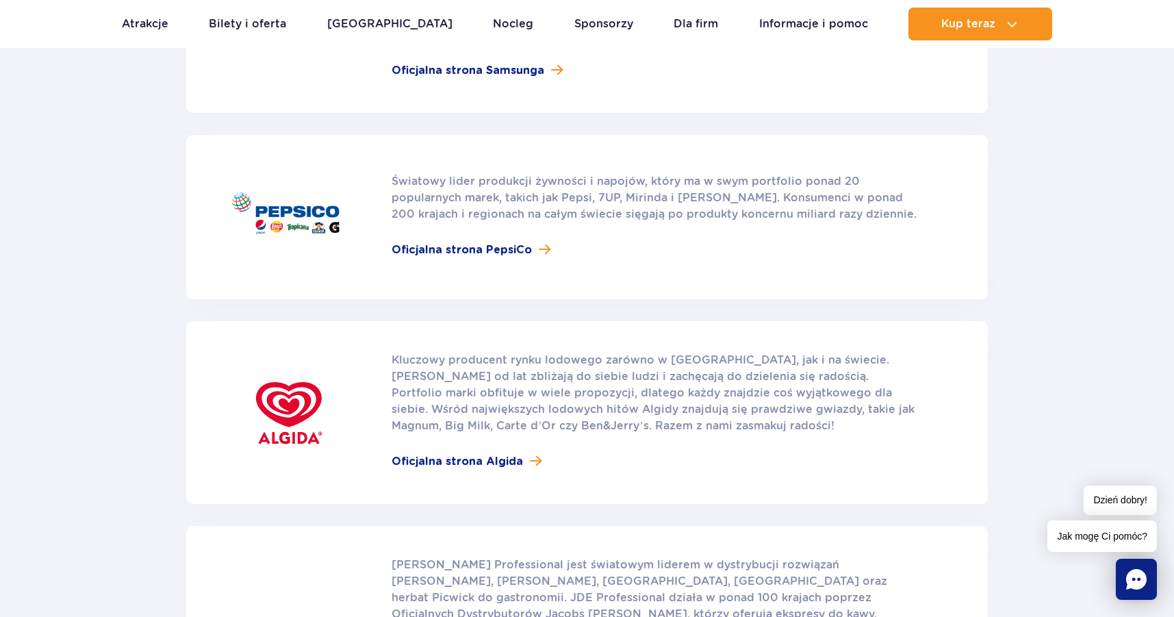
scroll to position [274, 0]
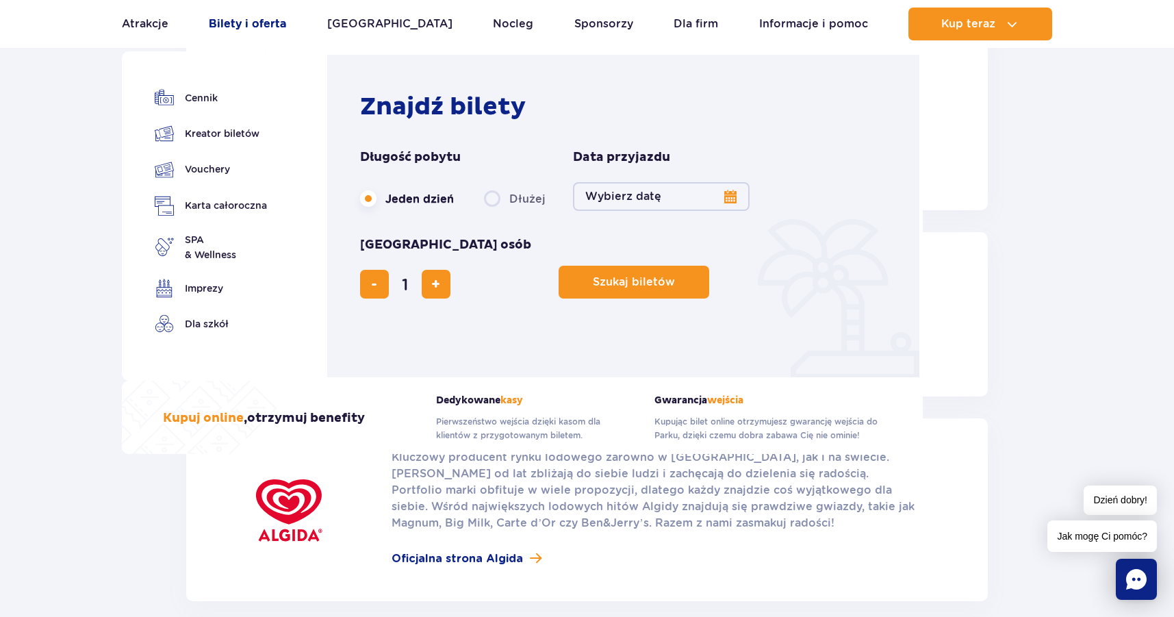
click at [276, 22] on link "Bilety i oferta" at bounding box center [247, 24] width 77 height 33
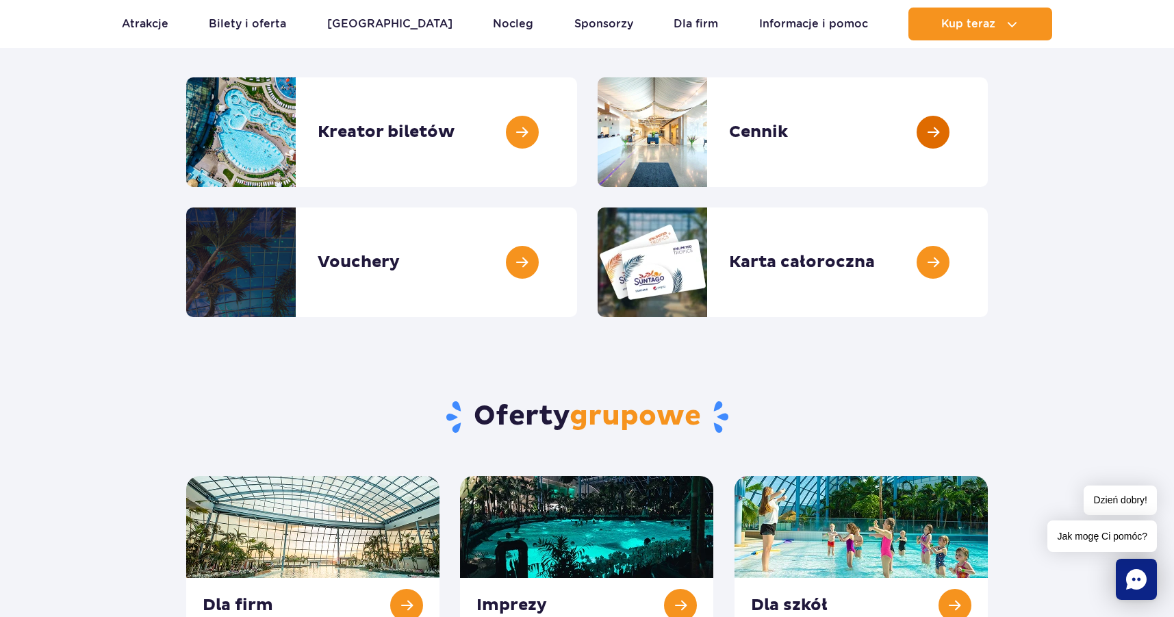
scroll to position [137, 0]
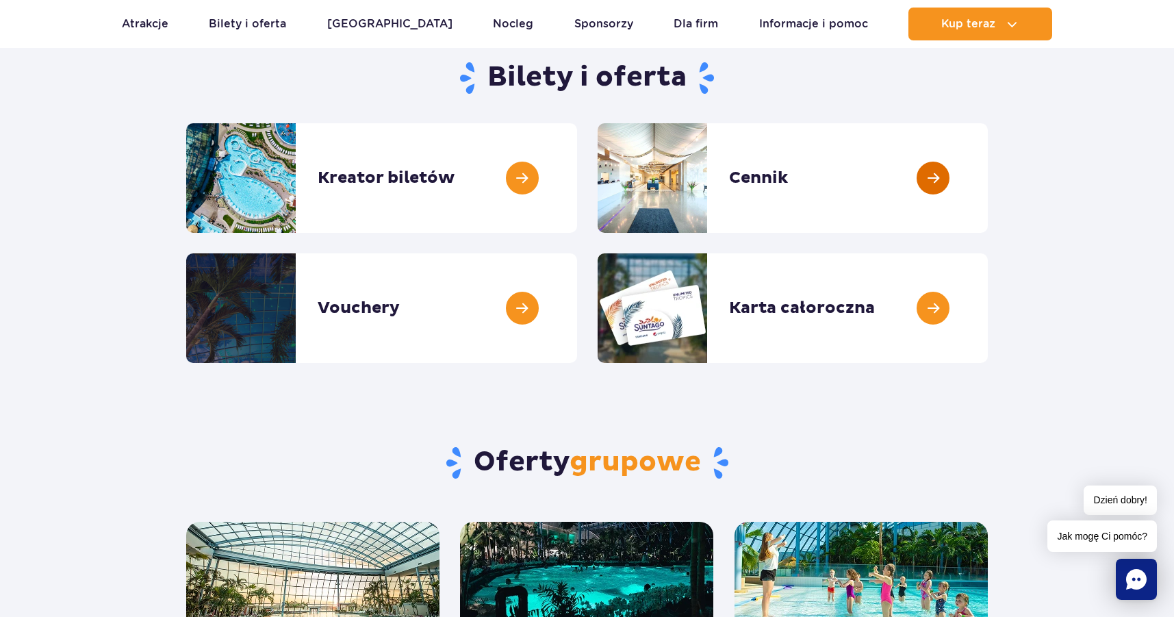
click at [988, 185] on link at bounding box center [988, 178] width 0 height 110
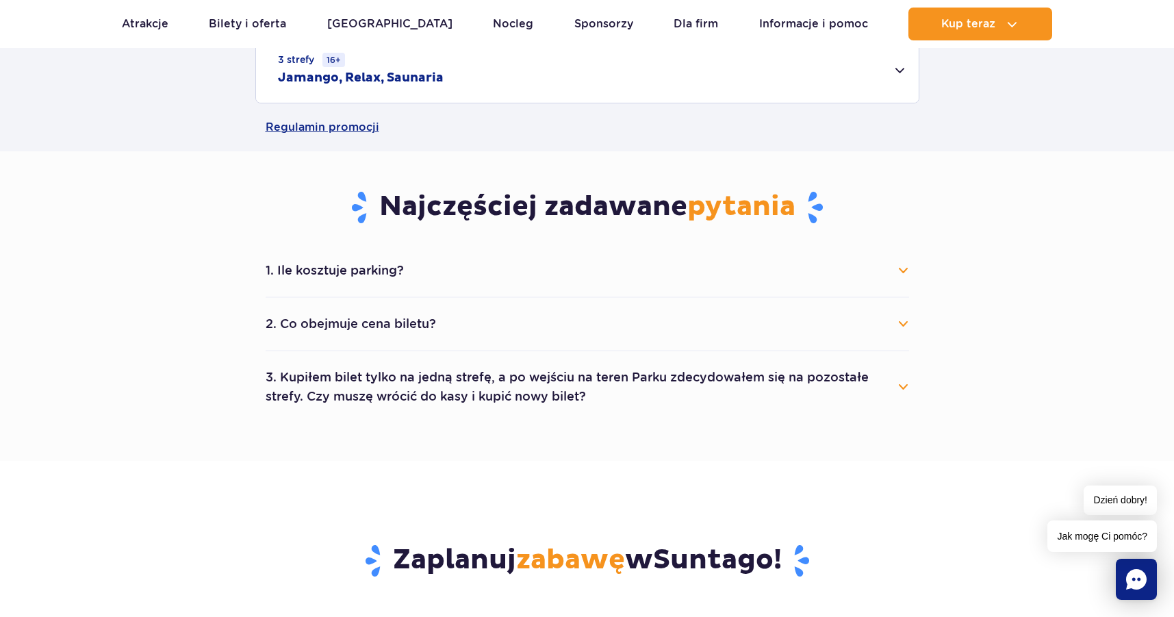
scroll to position [685, 0]
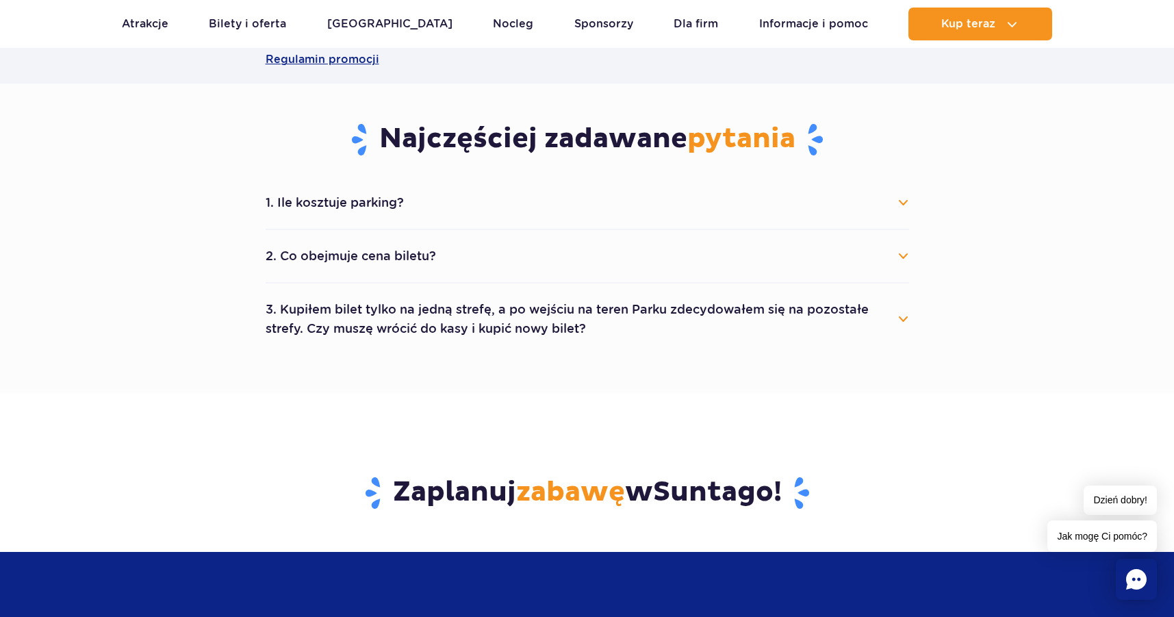
click at [900, 202] on button "1. Ile kosztuje parking?" at bounding box center [588, 203] width 644 height 30
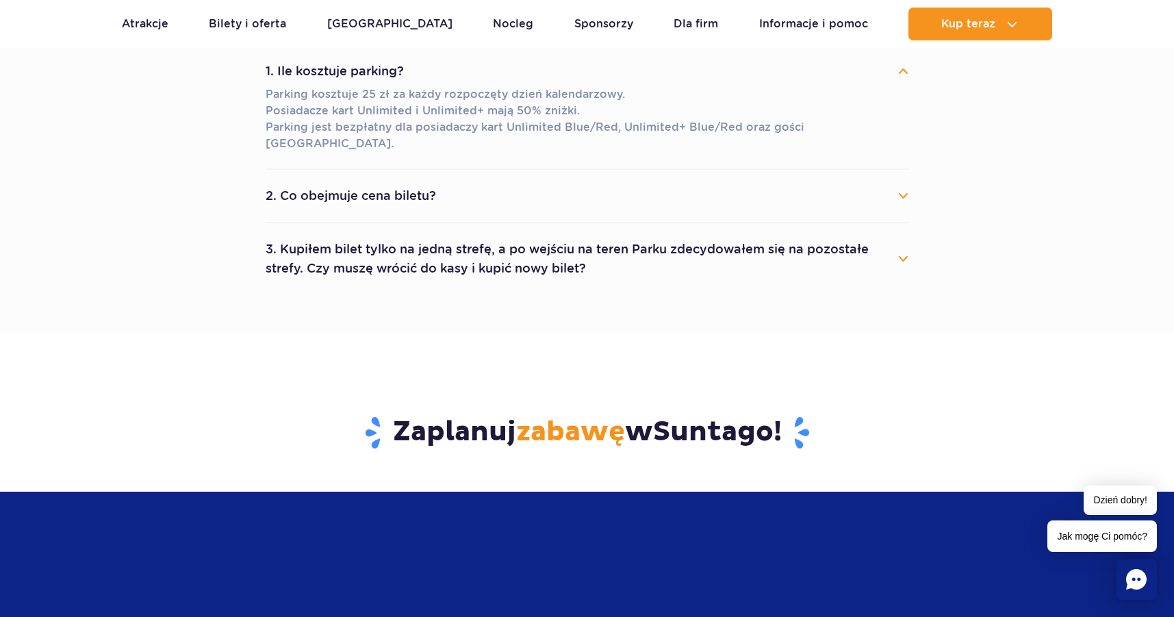
scroll to position [821, 0]
